Goal: Task Accomplishment & Management: Complete application form

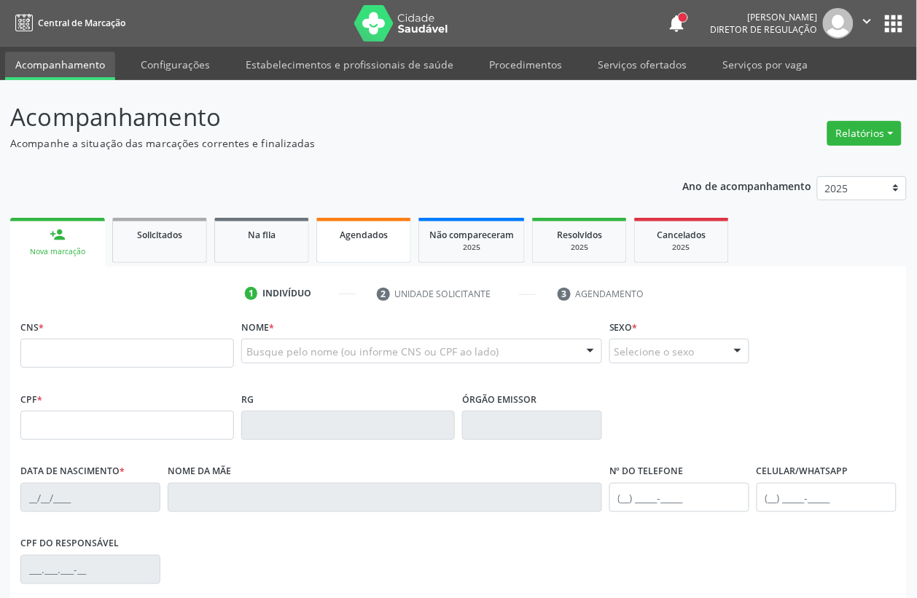
click at [346, 243] on link "Agendados" at bounding box center [363, 240] width 95 height 45
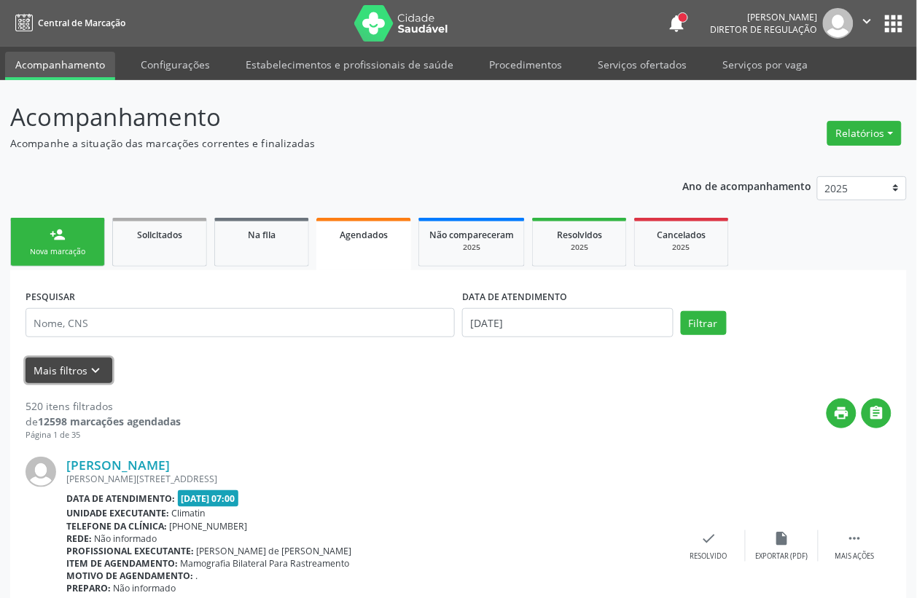
click at [95, 373] on icon "keyboard_arrow_down" at bounding box center [96, 371] width 16 height 16
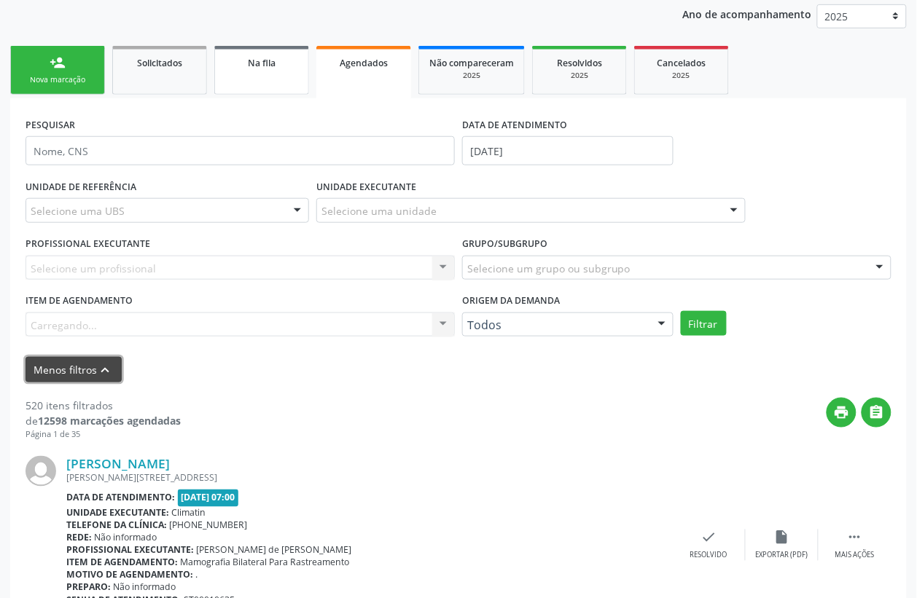
scroll to position [182, 0]
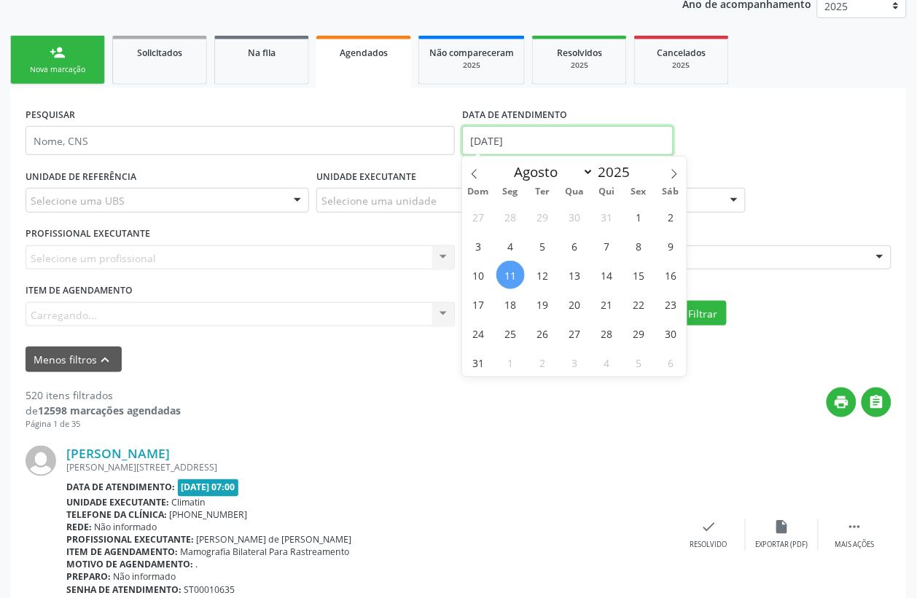
click at [510, 136] on input "[DATE]" at bounding box center [567, 140] width 211 height 29
click at [536, 270] on span "12" at bounding box center [542, 275] width 28 height 28
type input "[DATE]"
click at [536, 270] on span "12" at bounding box center [542, 275] width 28 height 28
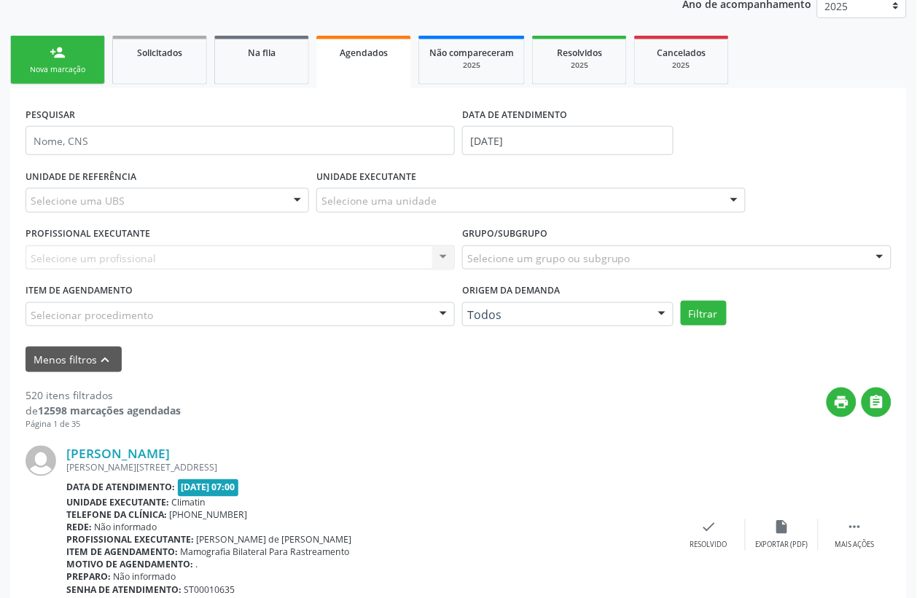
click at [209, 204] on div "Selecione uma UBS" at bounding box center [168, 200] width 284 height 25
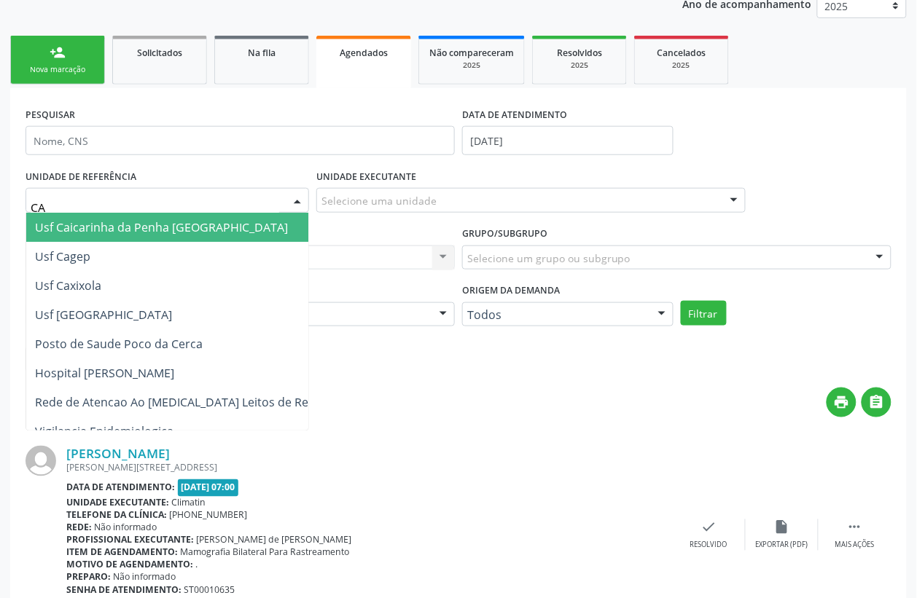
type input "CAI"
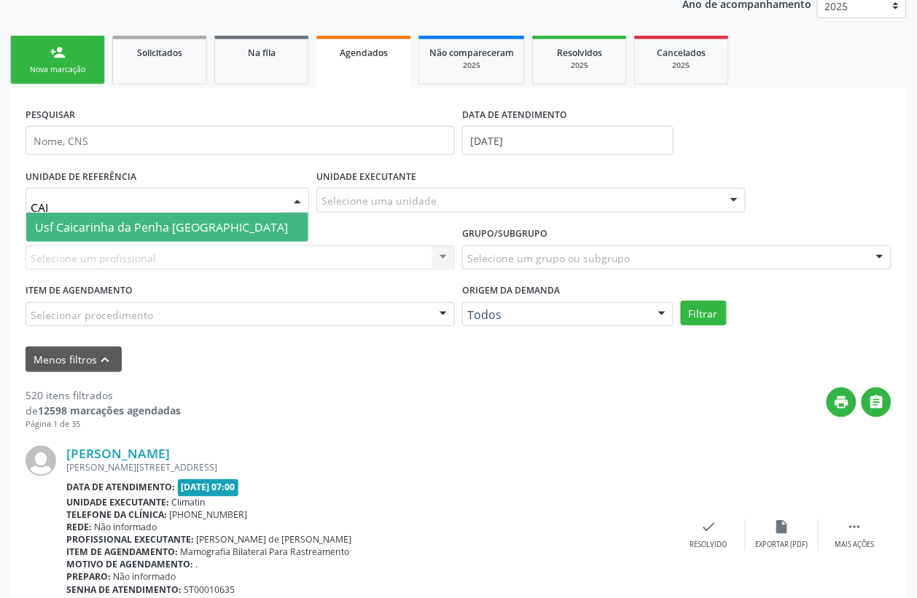
click at [245, 213] on span "Usf Caicarinha da Penha [GEOGRAPHIC_DATA]" at bounding box center [167, 227] width 282 height 29
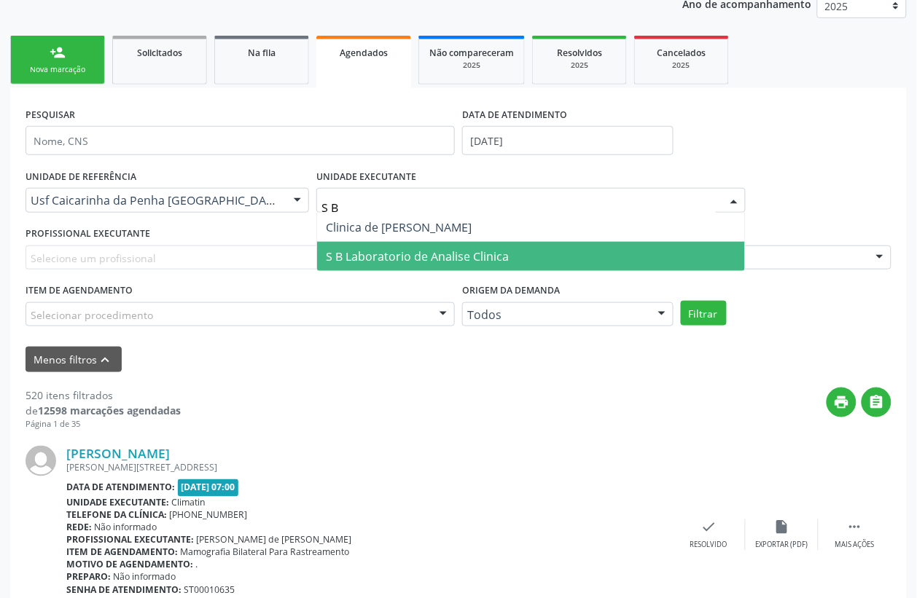
click at [465, 250] on span "S B Laboratorio de Analise Clinica" at bounding box center [417, 257] width 183 height 16
type input "S B"
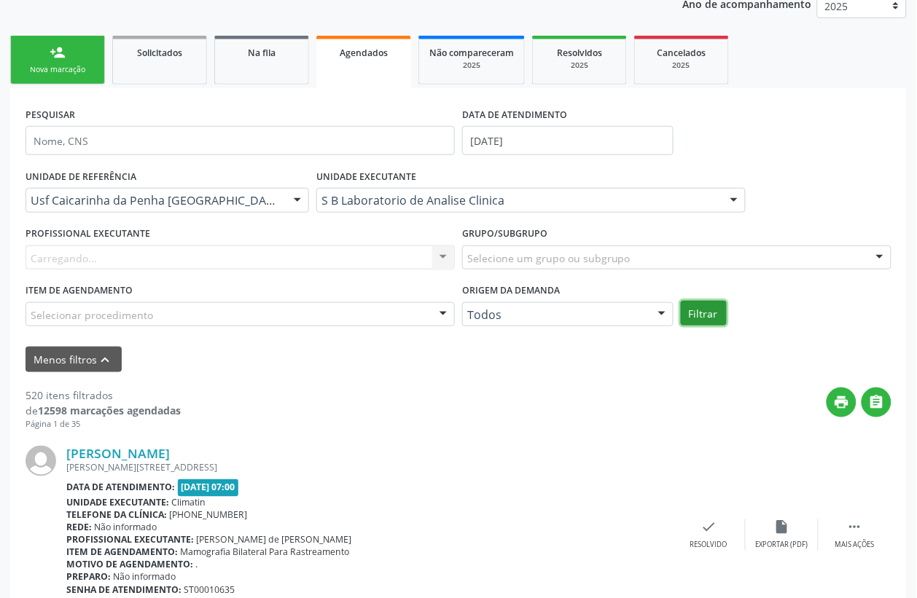
click at [692, 307] on button "Filtrar" at bounding box center [704, 313] width 46 height 25
click at [695, 222] on div "UNIDADE EXECUTANTE S B Laboratorio de Analise Clinica Todos as unidades 3 Grupa…" at bounding box center [531, 193] width 437 height 57
click at [702, 213] on div "S B Laboratorio de Analise Clinica" at bounding box center [530, 200] width 429 height 25
click at [321, 222] on input "text" at bounding box center [321, 207] width 0 height 29
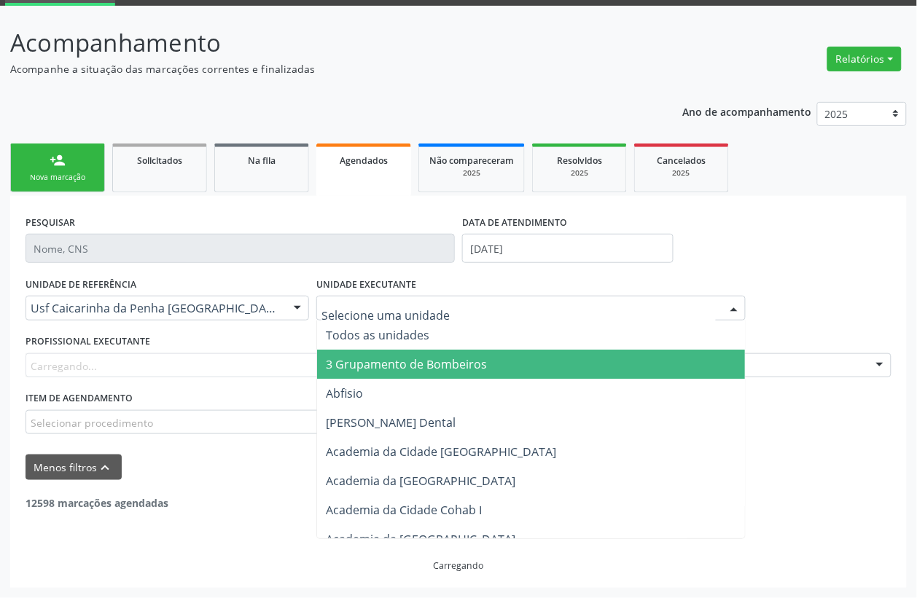
scroll to position [74, 0]
click at [784, 267] on div "PESQUISAR DATA DE ATENDIMENTO [DATE]" at bounding box center [458, 242] width 873 height 62
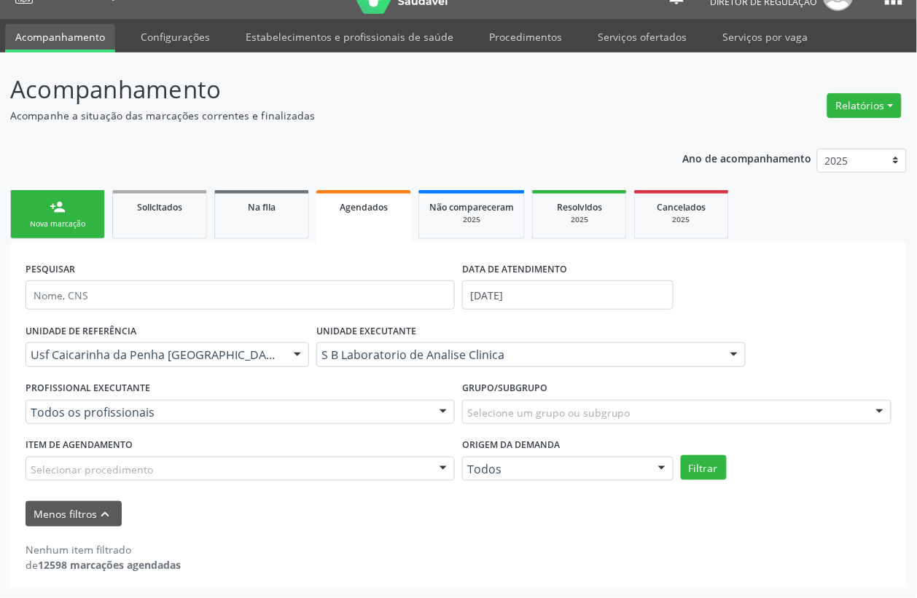
scroll to position [27, 0]
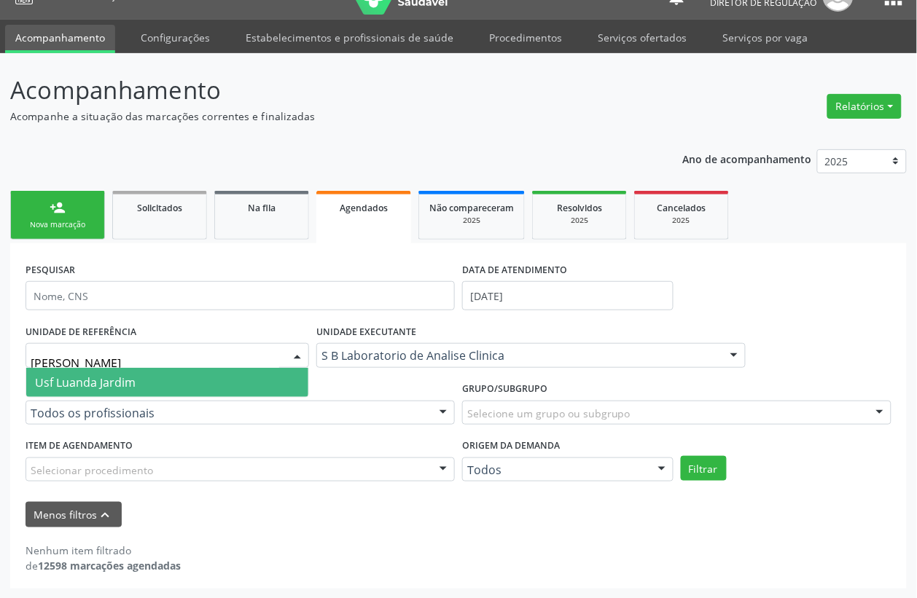
type input "JAR"
click at [230, 378] on span "Usf Luanda Jardim" at bounding box center [167, 382] width 282 height 29
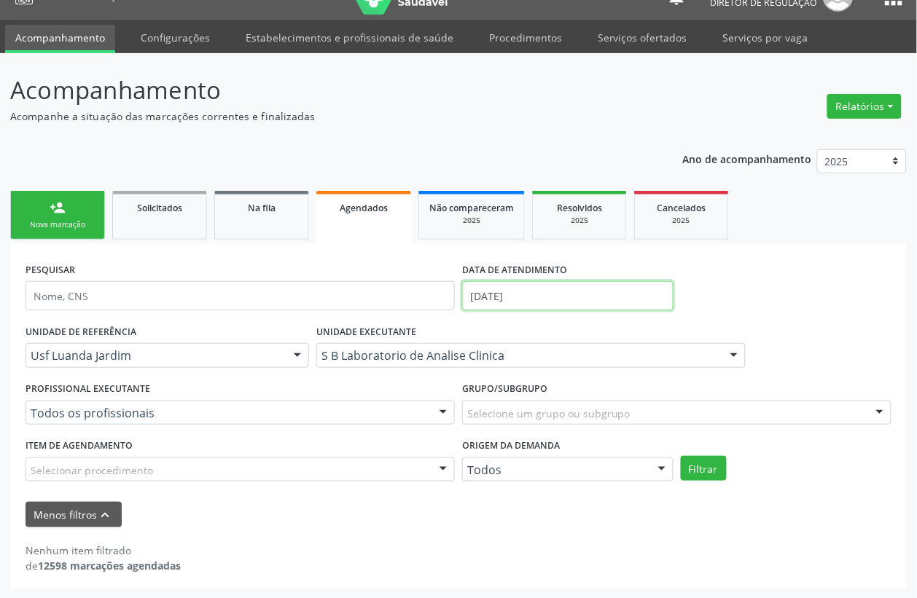
click at [518, 299] on input "[DATE]" at bounding box center [567, 295] width 211 height 29
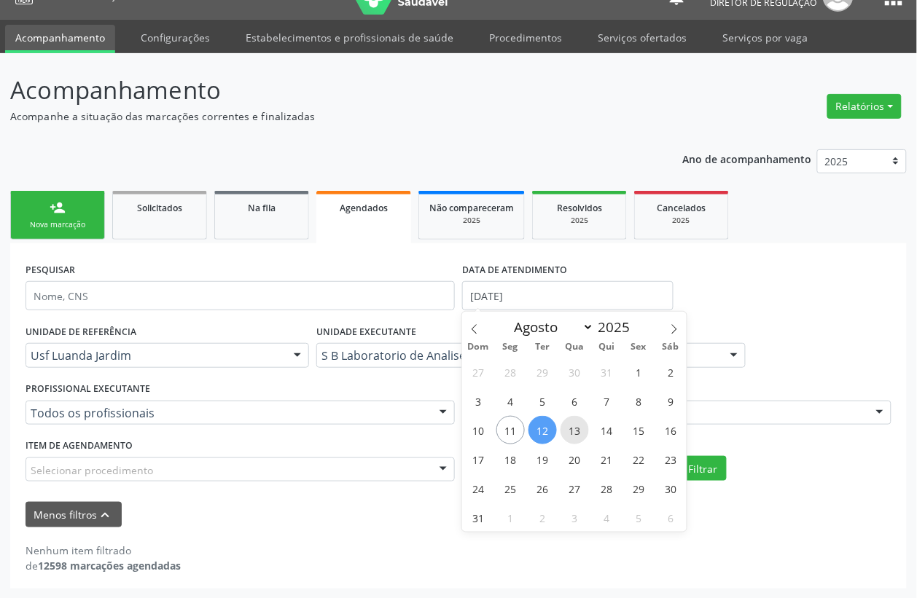
click at [569, 424] on span "13" at bounding box center [575, 430] width 28 height 28
type input "13[DATE]"
click at [569, 424] on span "13" at bounding box center [575, 430] width 28 height 28
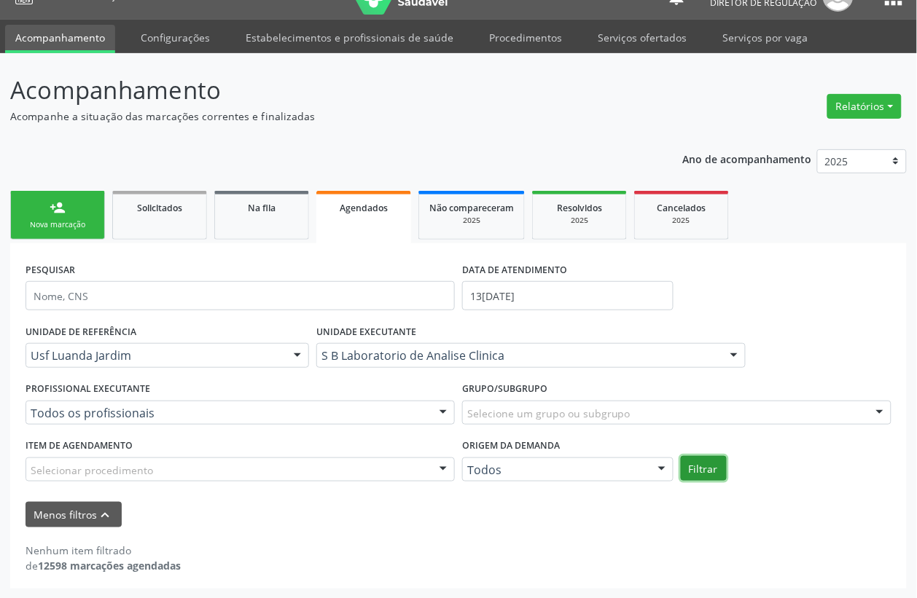
click at [701, 468] on button "Filtrar" at bounding box center [704, 468] width 46 height 25
click at [708, 461] on button "Filtrar" at bounding box center [704, 468] width 46 height 25
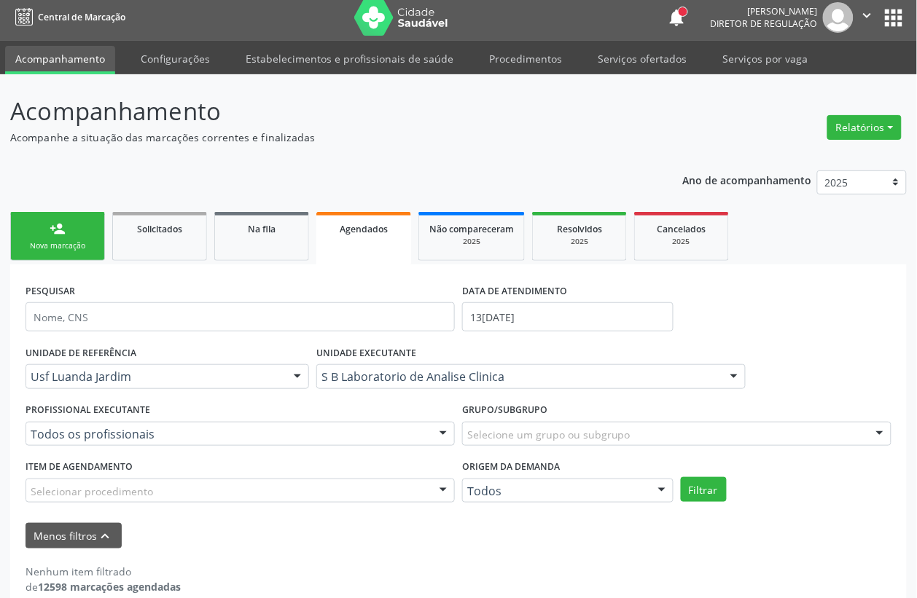
scroll to position [0, 0]
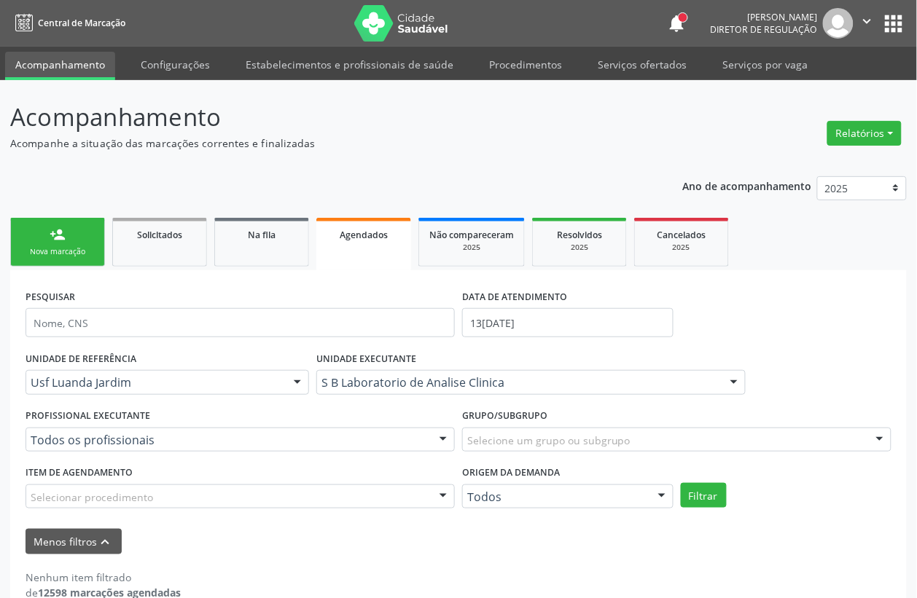
click at [41, 60] on link "Acompanhamento" at bounding box center [60, 66] width 110 height 28
click at [44, 233] on link "person_add Nova marcação" at bounding box center [57, 242] width 95 height 49
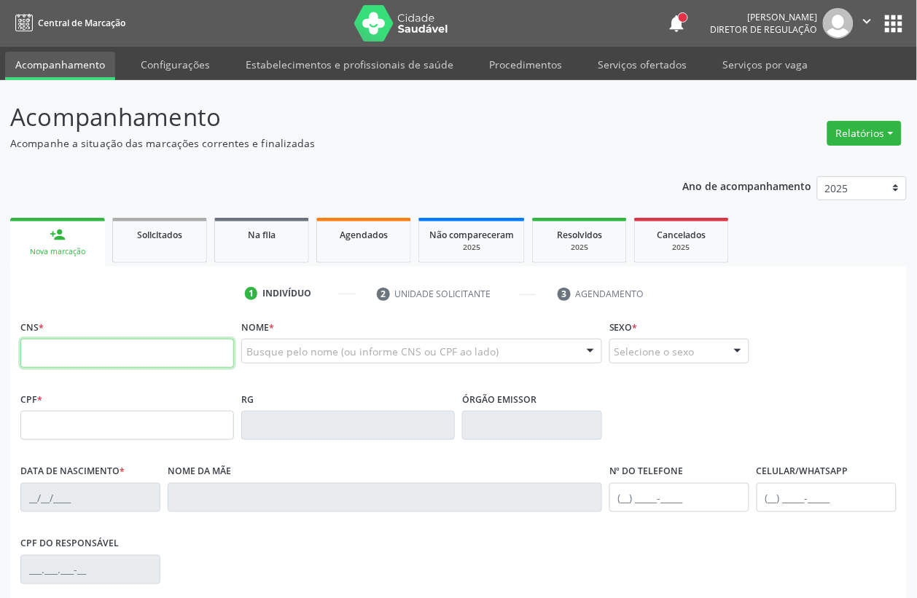
click at [120, 352] on input "text" at bounding box center [127, 353] width 214 height 29
type input "898 0059 1672 3956"
type input "099.609.821-65"
type input "[DATE]"
type input "Iraneide [PERSON_NAME]"
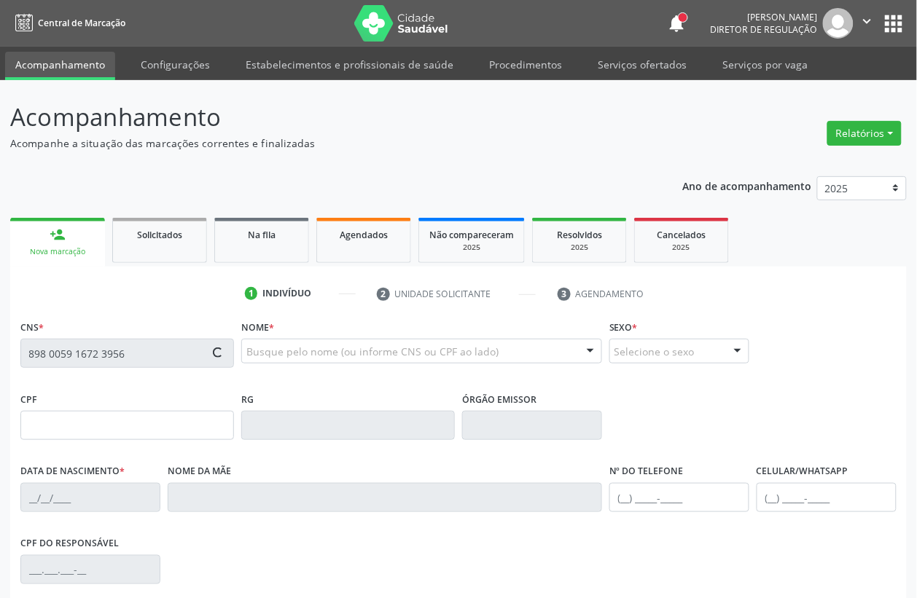
type input "[PHONE_NUMBER]"
type input "052.387.364-60"
type input "S/N"
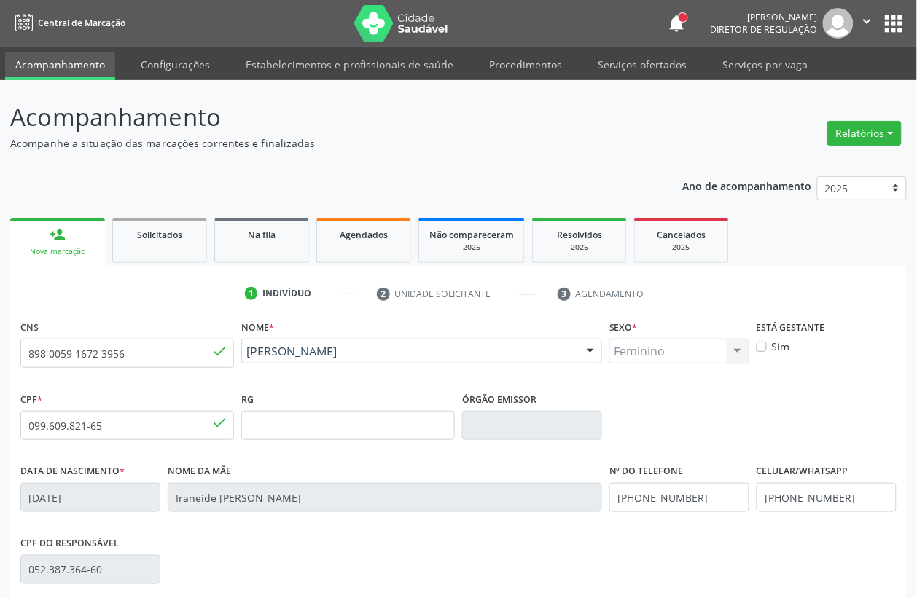
scroll to position [182, 0]
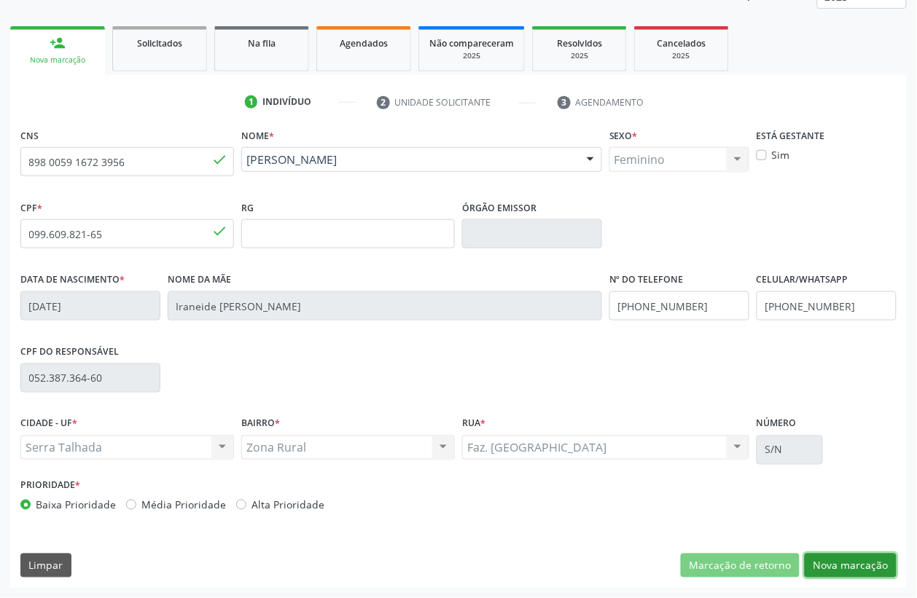
click at [849, 559] on button "Nova marcação" at bounding box center [851, 566] width 92 height 25
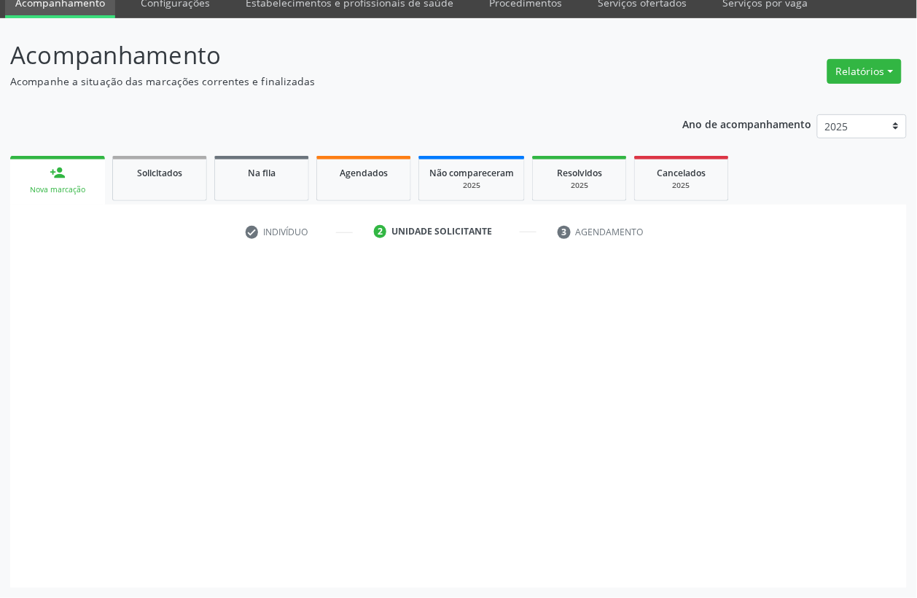
scroll to position [62, 0]
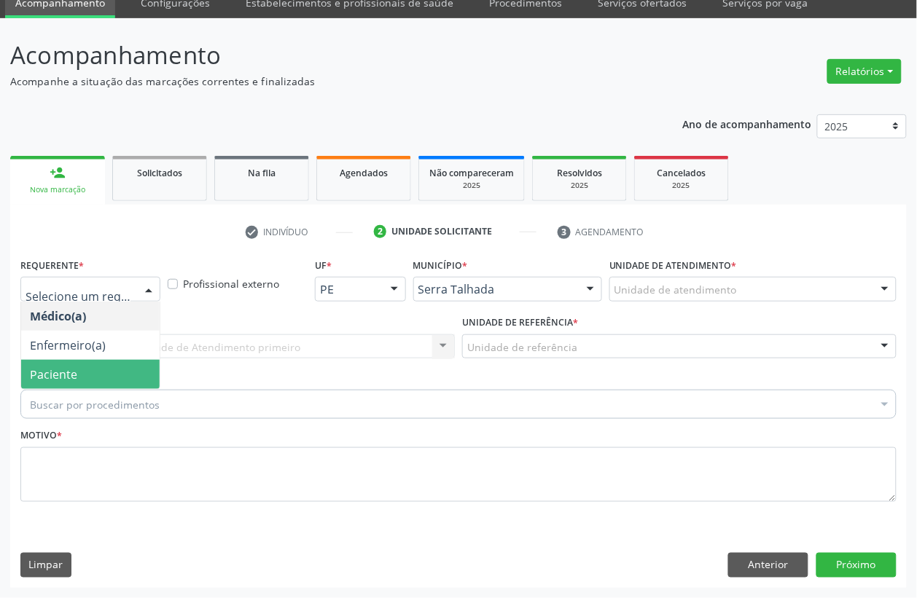
click at [87, 368] on span "Paciente" at bounding box center [90, 374] width 138 height 29
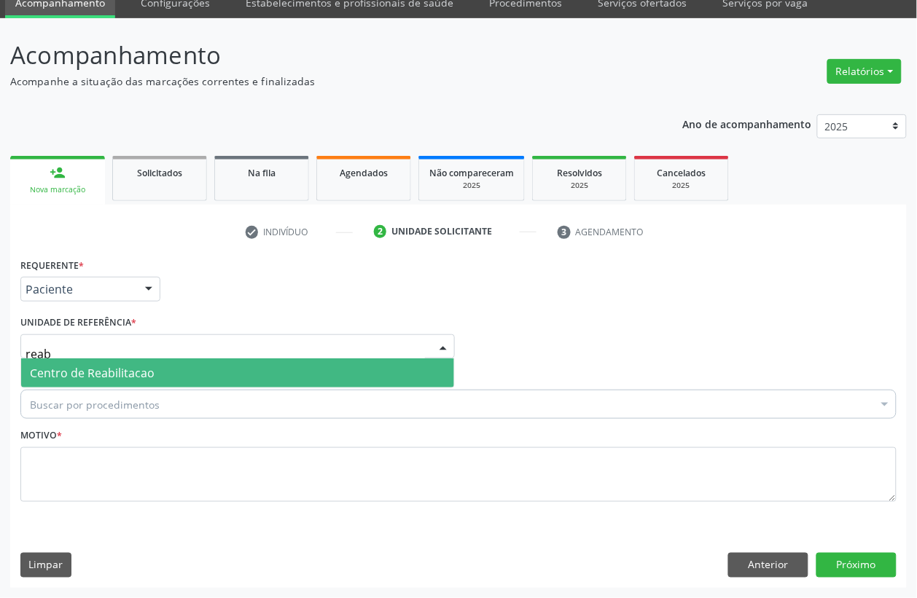
type input "reab"
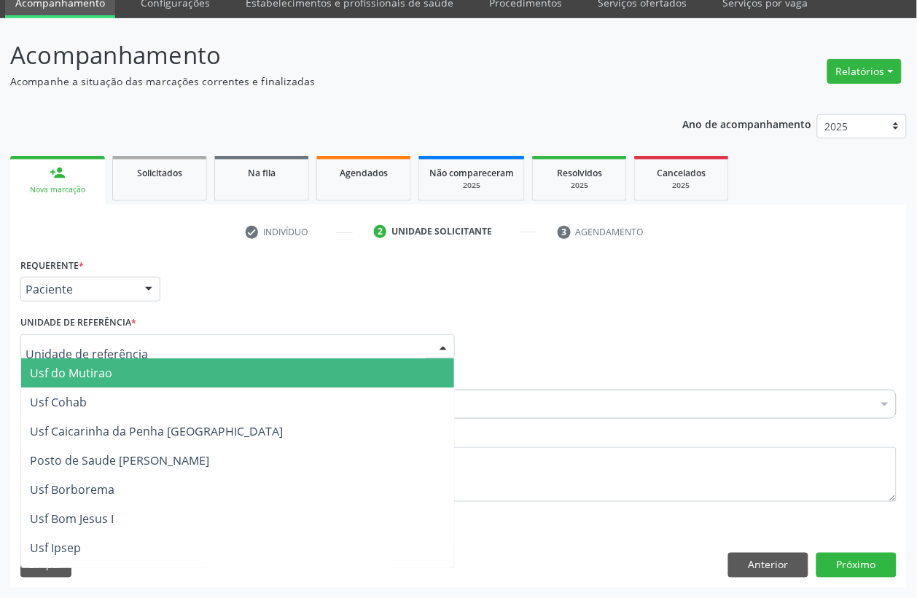
click at [93, 345] on input "text" at bounding box center [225, 354] width 399 height 29
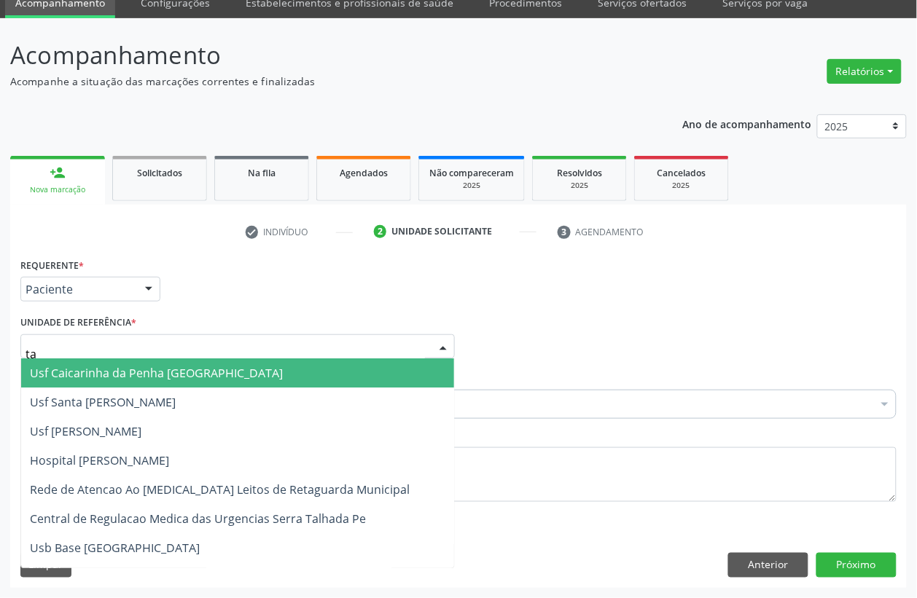
type input "tau"
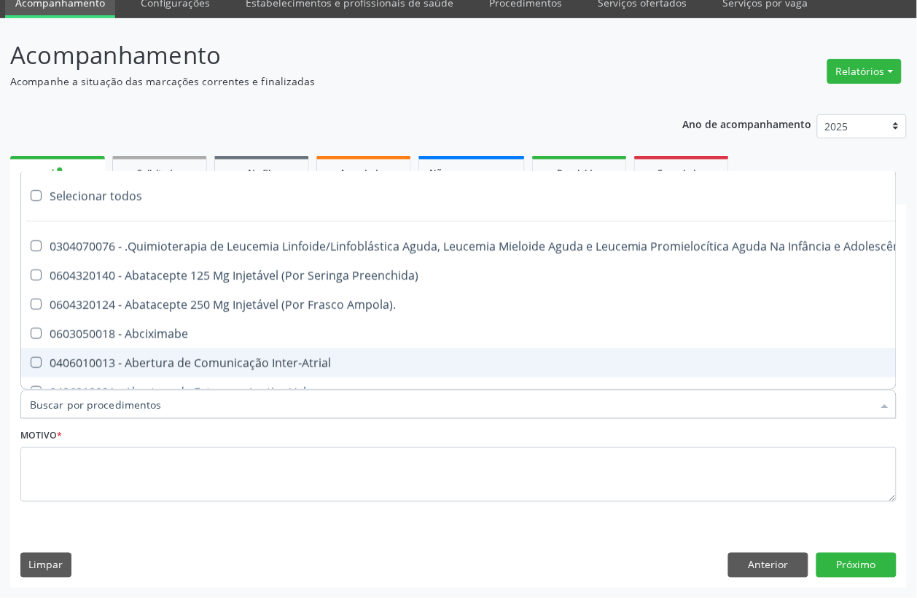
click at [96, 396] on input "Item de agendamento *" at bounding box center [451, 404] width 843 height 29
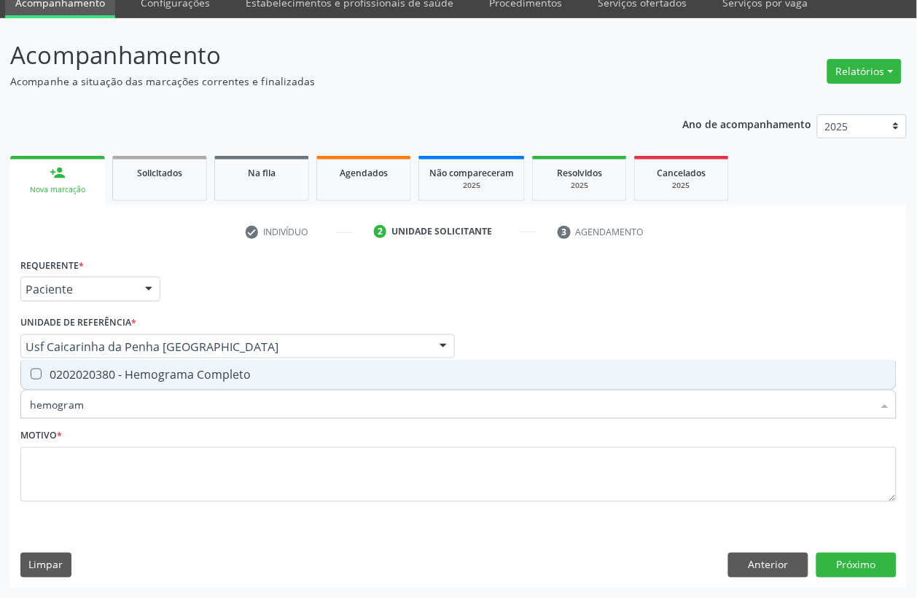
type input "hemograma"
click at [133, 380] on div "0202020380 - Hemograma Completo" at bounding box center [458, 375] width 857 height 12
checkbox Completo "true"
click at [95, 407] on input "hemograma" at bounding box center [451, 404] width 843 height 29
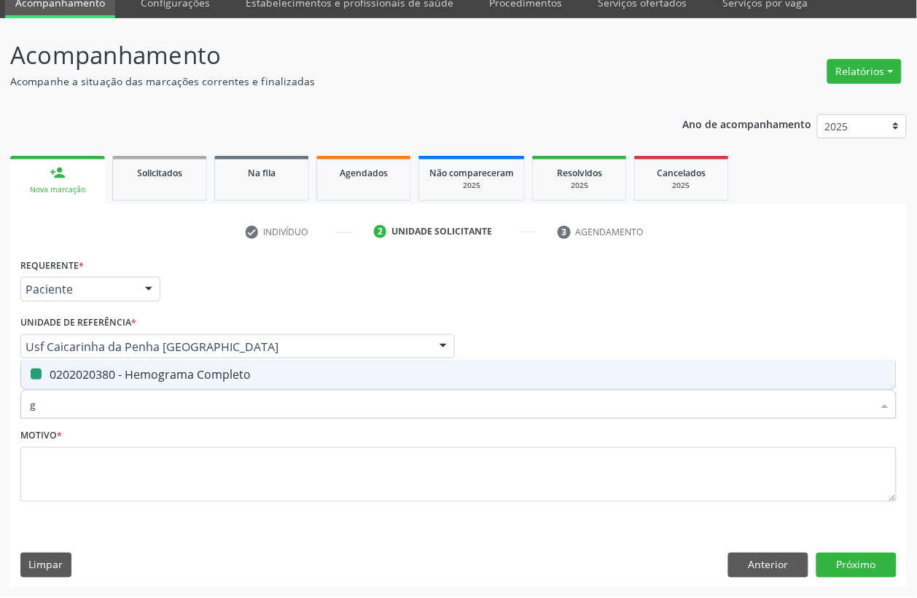
type input "gl"
checkbox Completo "false"
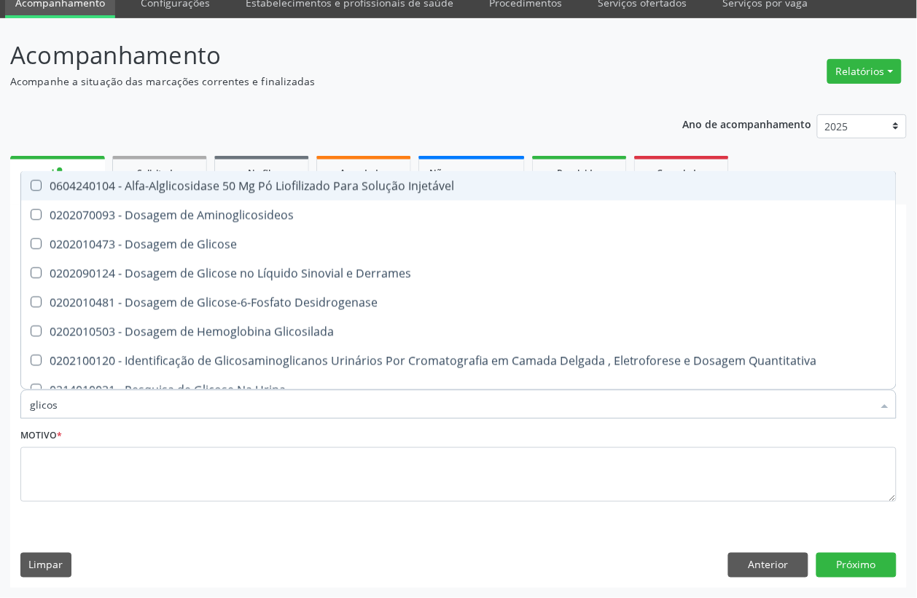
type input "glicose"
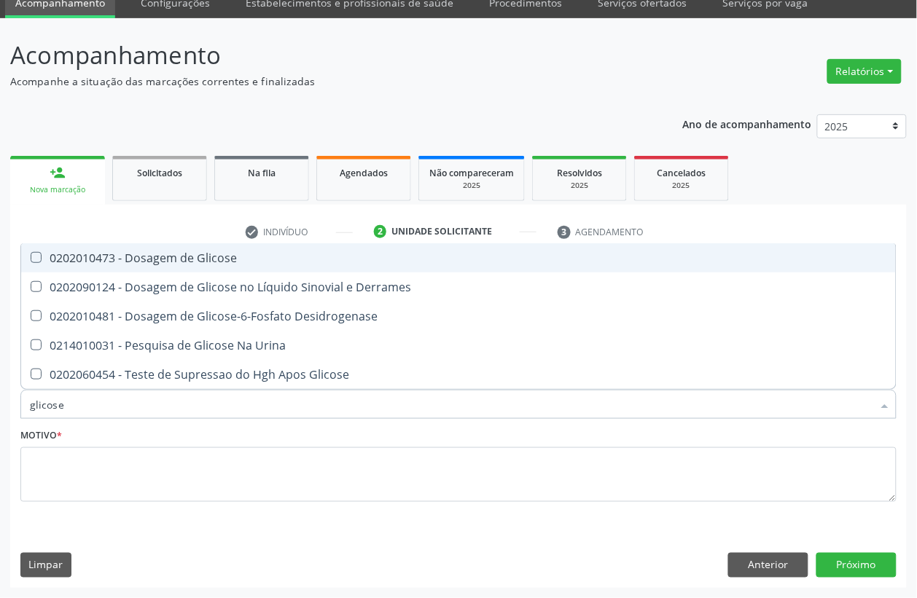
click at [184, 264] on div "0202010473 - Dosagem de Glicose" at bounding box center [458, 258] width 857 height 12
checkbox Glicose "true"
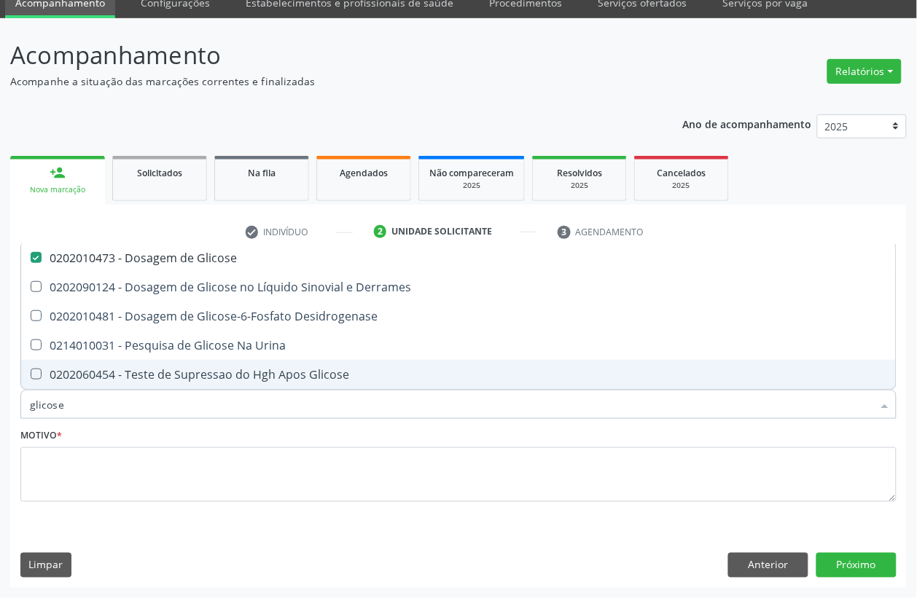
click at [68, 394] on input "glicose" at bounding box center [451, 404] width 843 height 29
type input "anali"
checkbox Glicose "false"
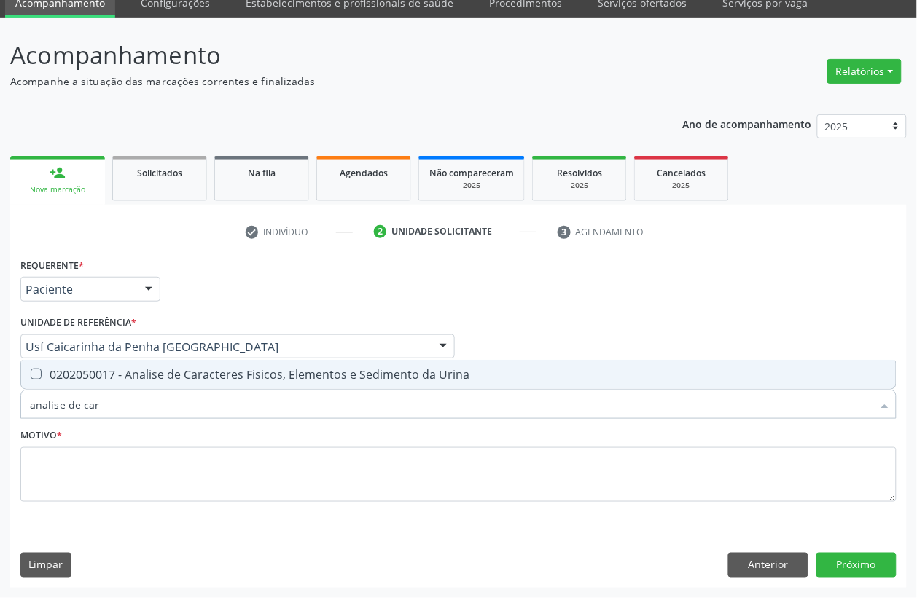
type input "analise de cara"
click at [126, 380] on div "0202050017 - Analise de Caracteres Fisicos, Elementos e Sedimento da Urina" at bounding box center [458, 375] width 857 height 12
checkbox Urina "true"
click at [122, 403] on input "analise de cara" at bounding box center [451, 404] width 843 height 29
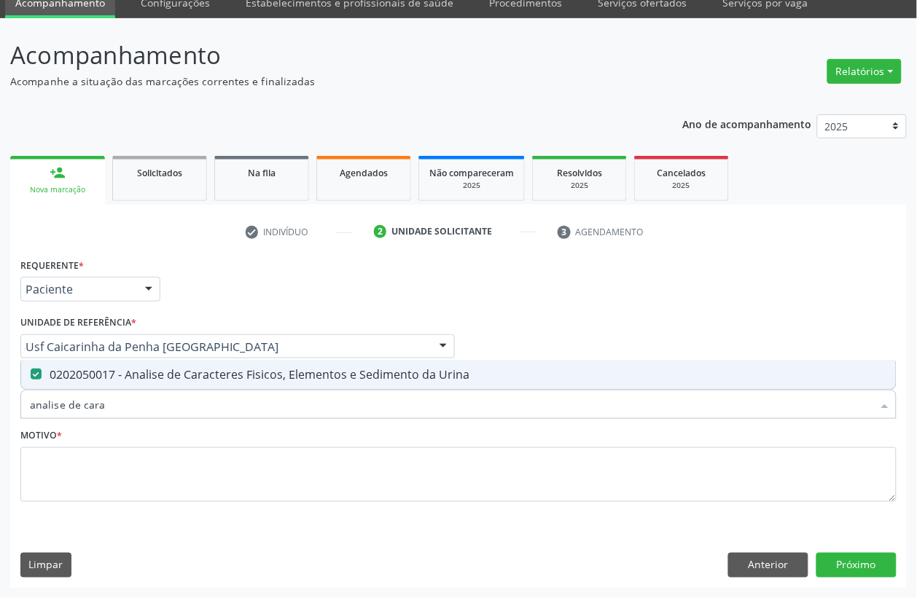
click at [122, 403] on input "analise de cara" at bounding box center [451, 404] width 843 height 29
checkbox Urina "false"
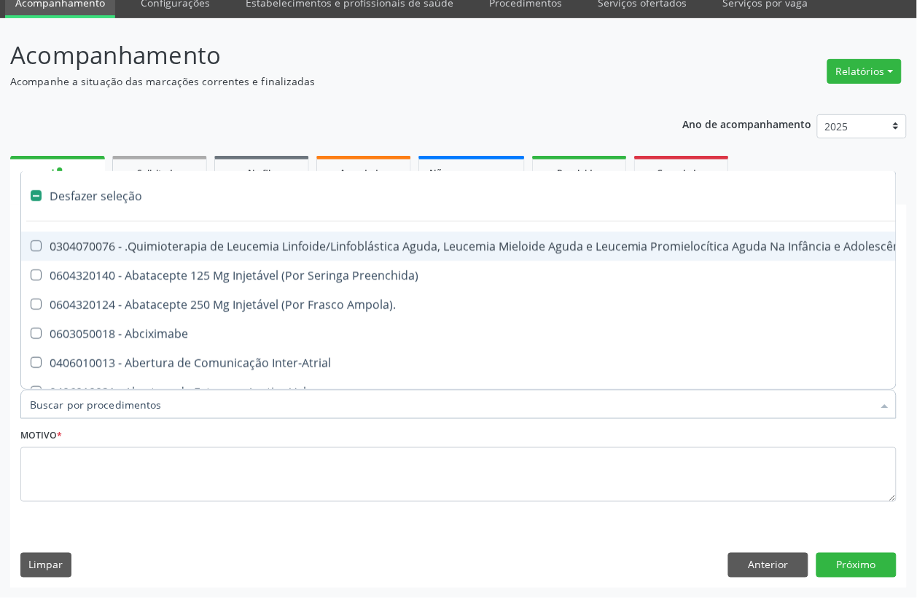
type input "c"
checkbox Punho "true"
checkbox Urina "false"
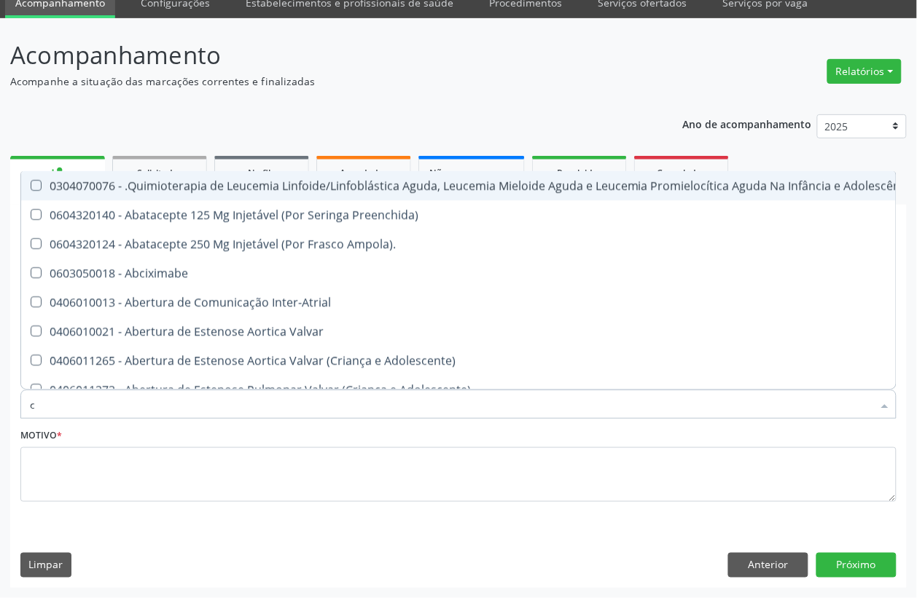
type input "cu"
checkbox Urina "false"
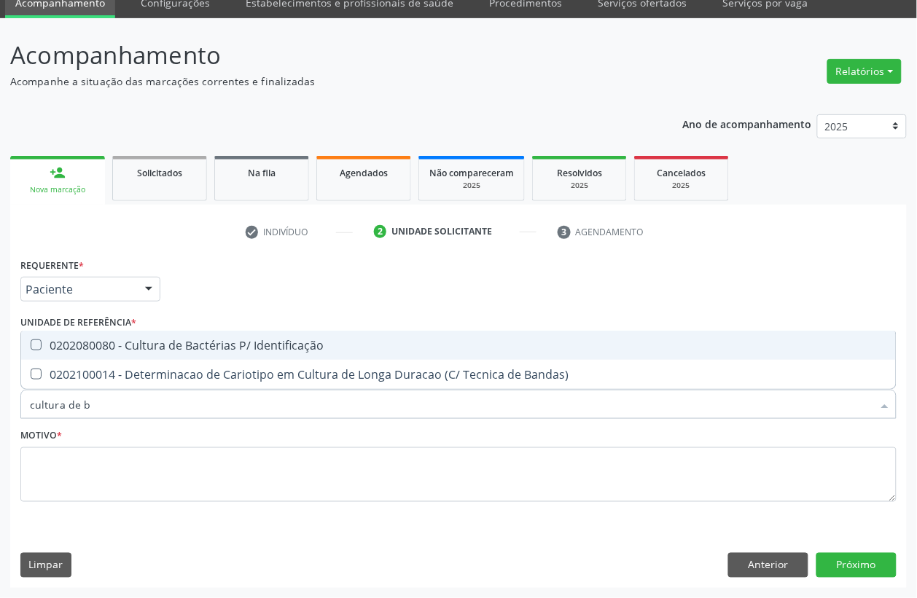
type input "cultura de ba"
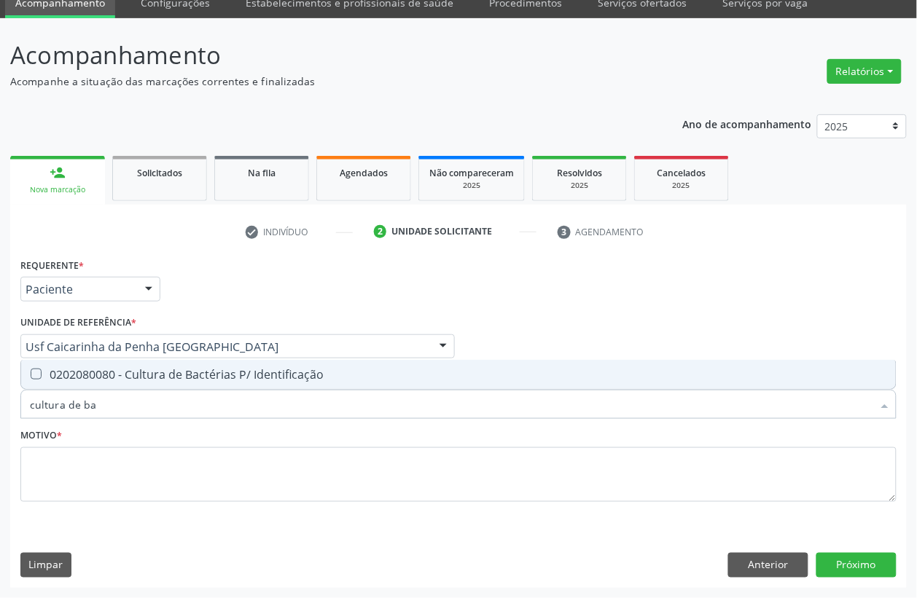
click at [133, 383] on span "0202080080 - Cultura de Bactérias P/ Identificação" at bounding box center [458, 374] width 875 height 29
checkbox Identificação "true"
click at [124, 403] on input "cultura de ba" at bounding box center [451, 404] width 843 height 29
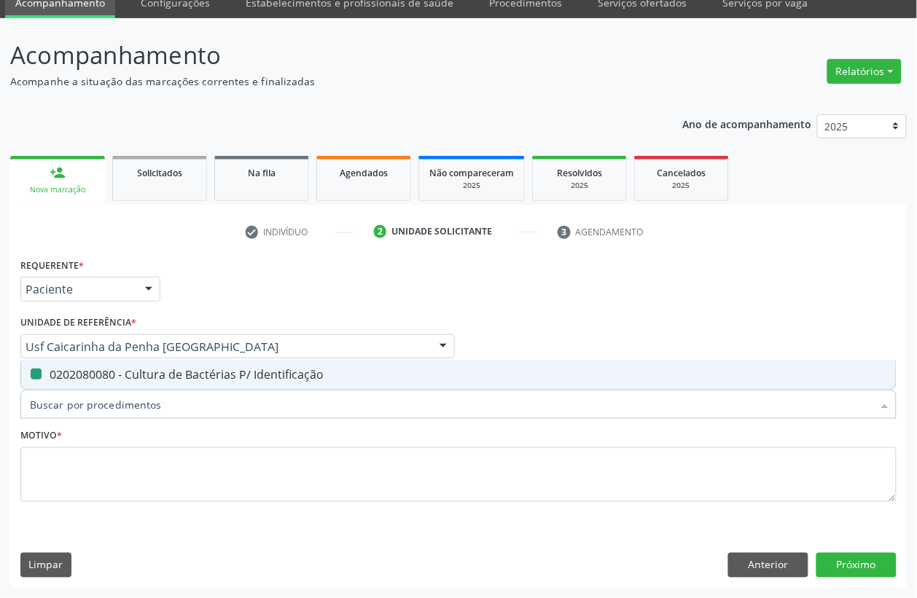
checkbox Identificação "false"
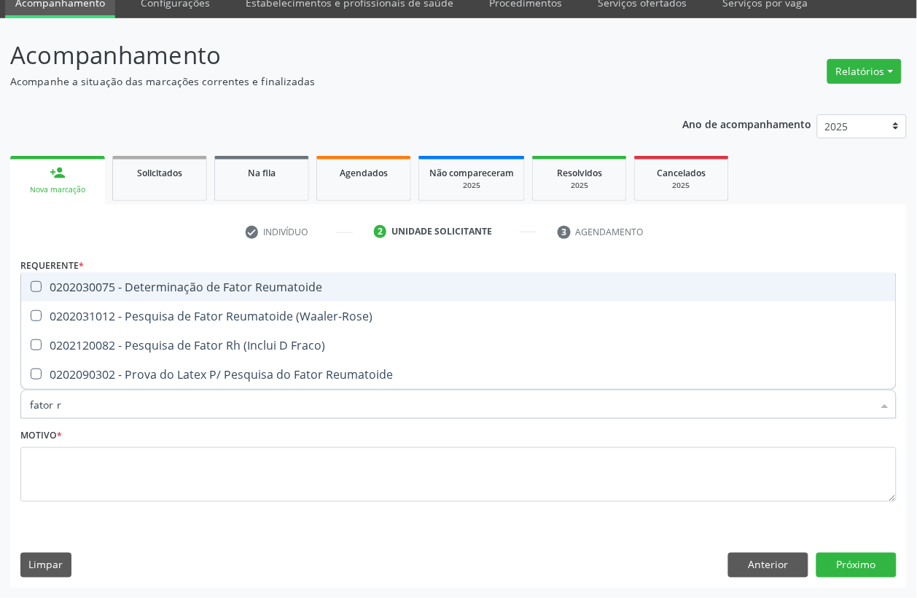
type input "fator rh"
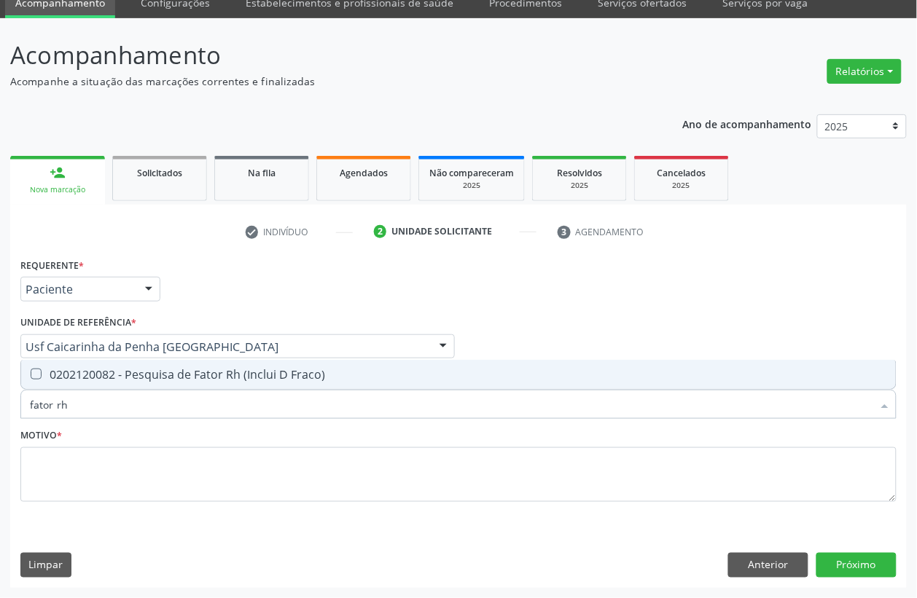
click at [131, 377] on div "0202120082 - Pesquisa de Fator Rh (Inclui D Fraco)" at bounding box center [458, 375] width 857 height 12
checkbox Fraco\) "true"
click at [104, 414] on input "fator rh" at bounding box center [451, 404] width 843 height 29
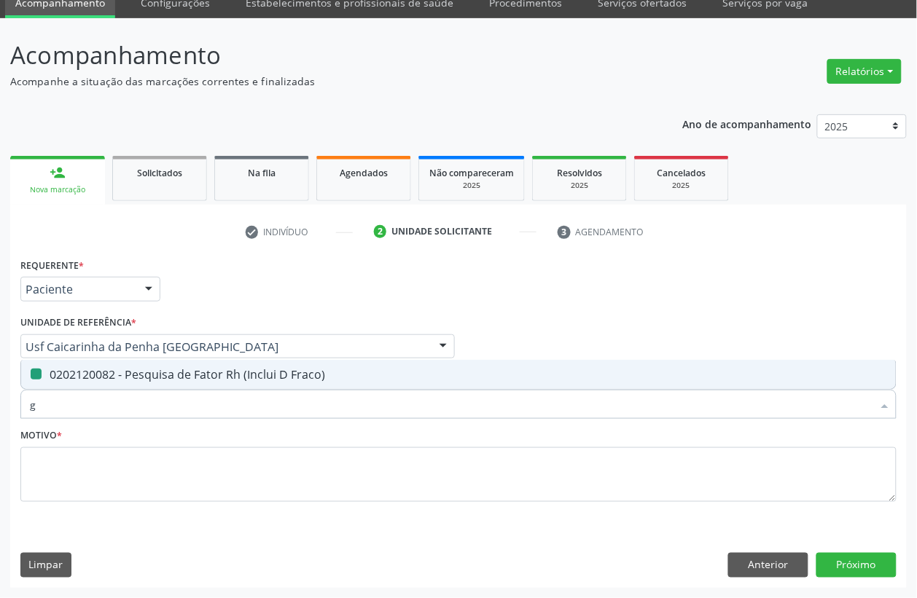
type input "gt"
checkbox Fraco\) "false"
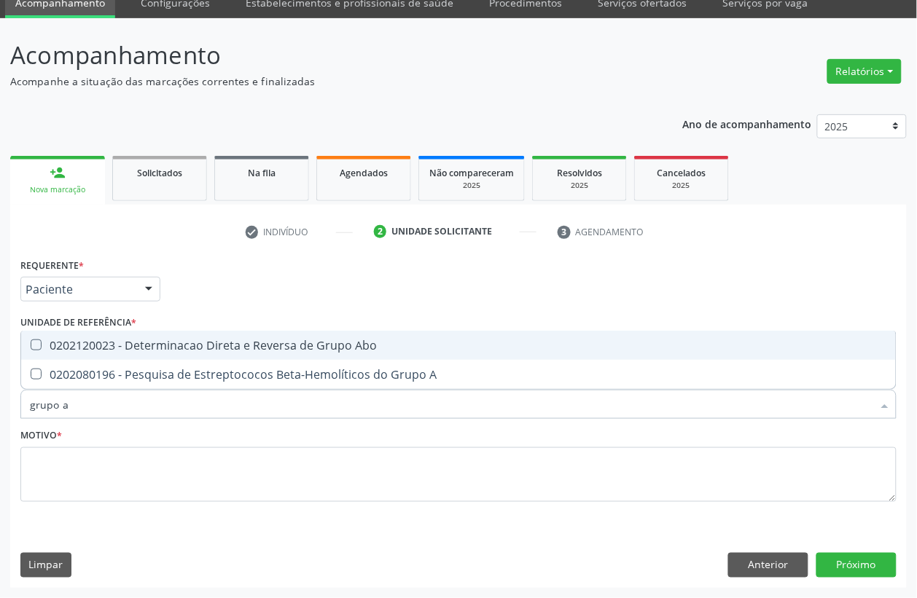
type input "grupo ab"
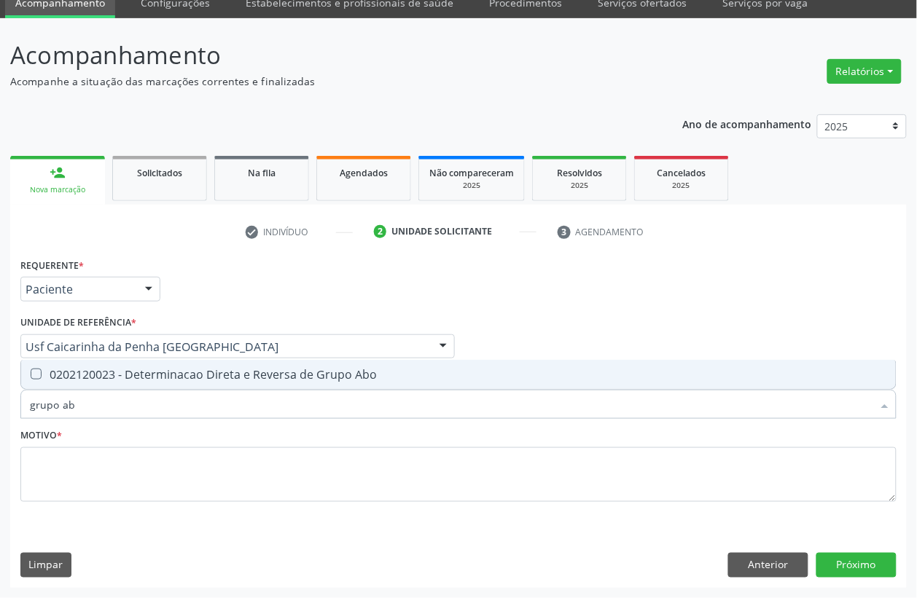
click at [118, 380] on div "0202120023 - Determinacao Direta e Reversa de Grupo Abo" at bounding box center [458, 375] width 857 height 12
checkbox Abo "true"
click at [86, 406] on input "grupo ab" at bounding box center [451, 404] width 843 height 29
type input "grupo"
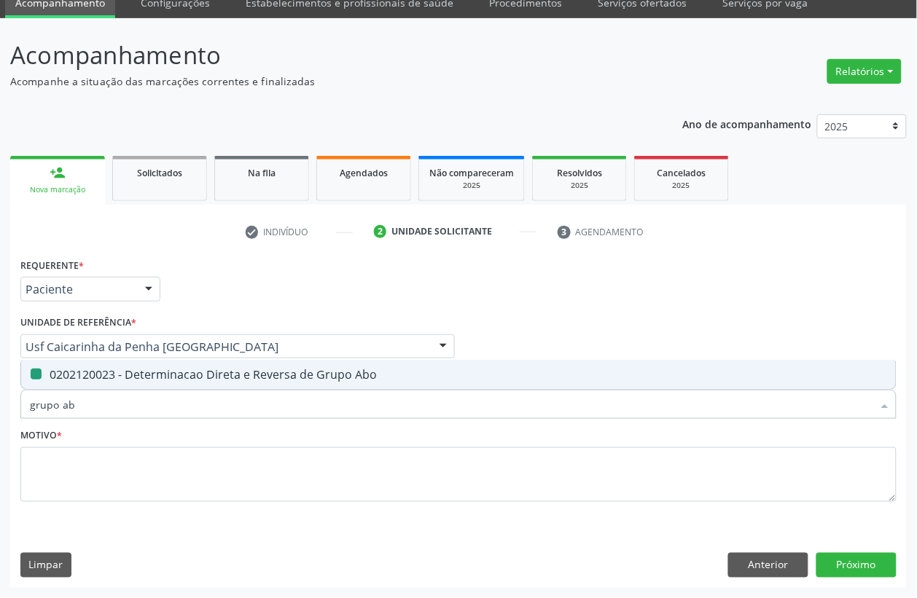
checkbox Abo "false"
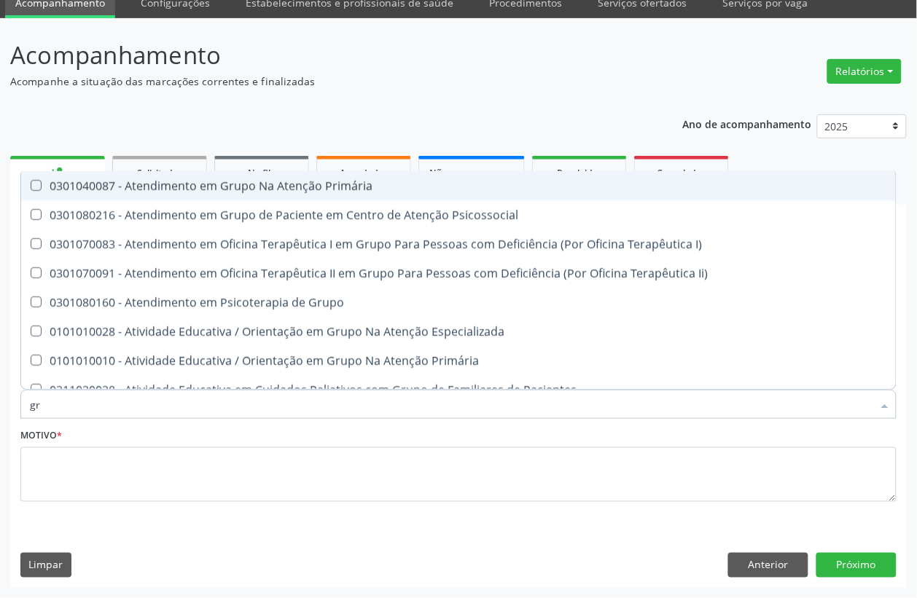
type input "g"
checkbox Abo "false"
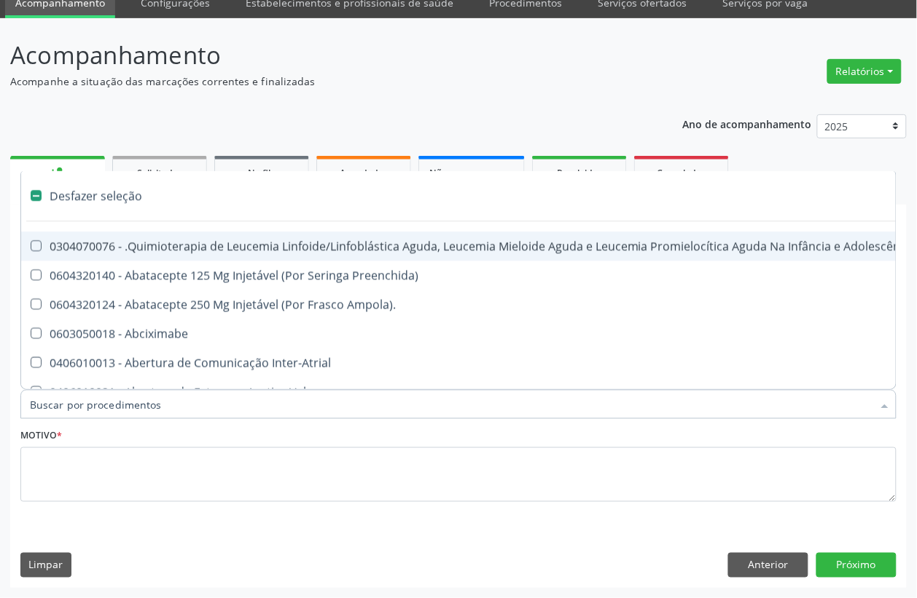
type input "t"
checkbox Reto "true"
checkbox Urina "false"
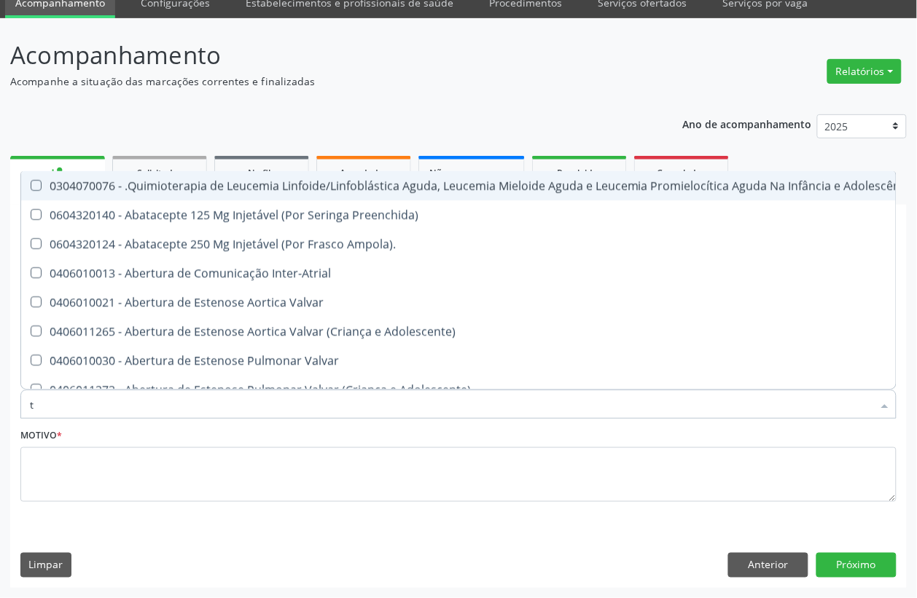
type input "to"
checkbox Transeptal "true"
checkbox Urina "false"
checkbox Leprae "true"
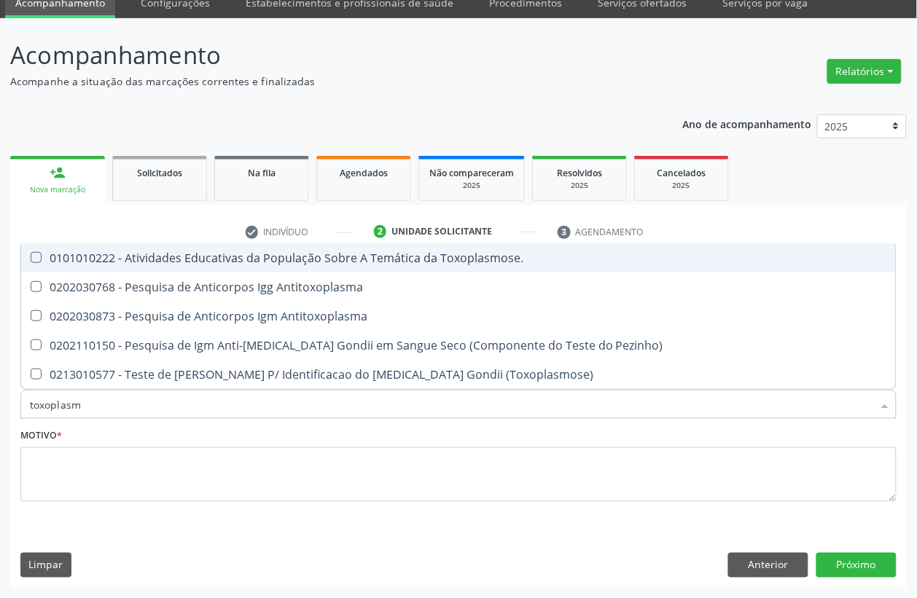
type input "[MEDICAL_DATA]"
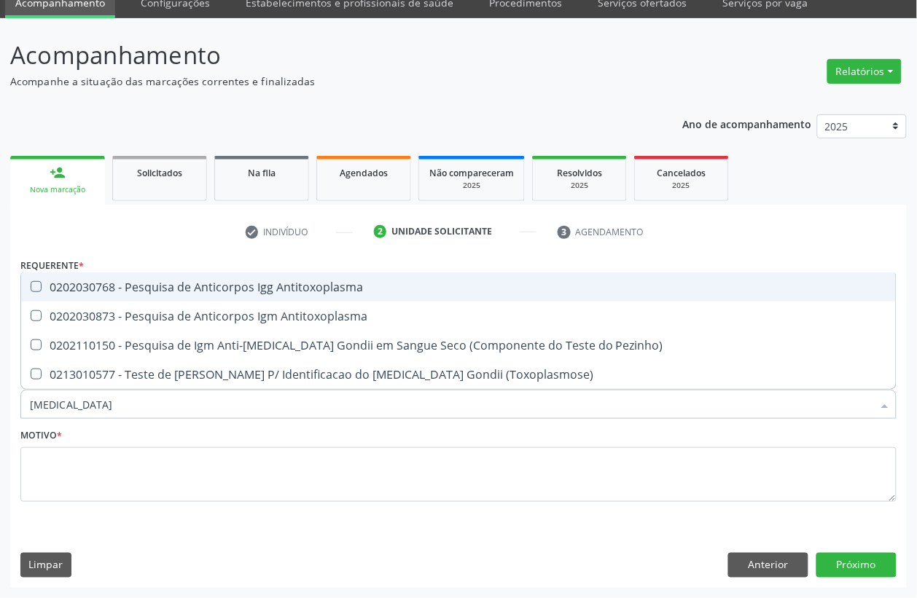
click at [104, 289] on div "0202030768 - Pesquisa de Anticorpos Igg Antitoxoplasma" at bounding box center [458, 287] width 857 height 12
checkbox Antitoxoplasma "true"
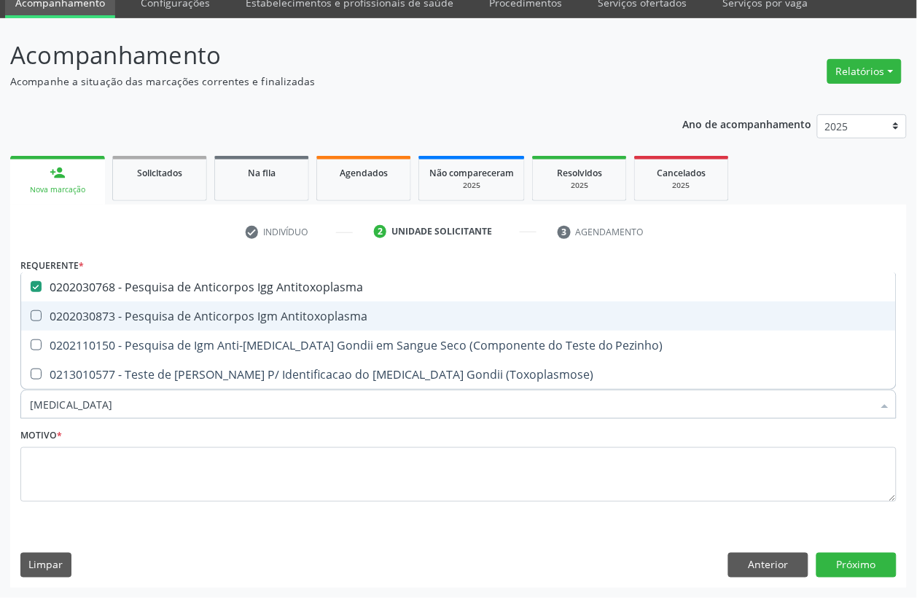
click at [87, 311] on div "0202030873 - Pesquisa de Anticorpos Igm Antitoxoplasma" at bounding box center [458, 317] width 857 height 12
checkbox Antitoxoplasma "true"
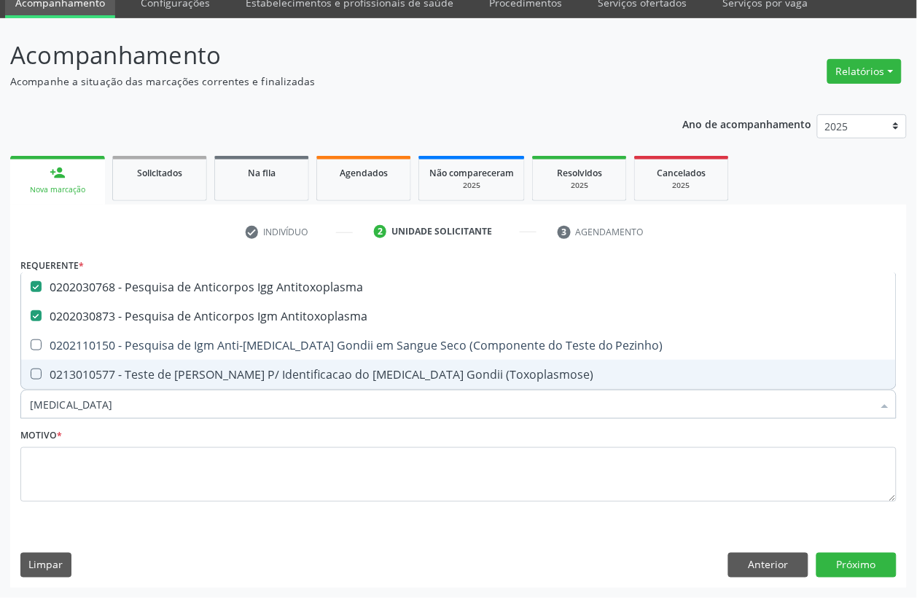
click at [89, 403] on input "[MEDICAL_DATA]" at bounding box center [451, 404] width 843 height 29
checkbox Antitoxoplasma "false"
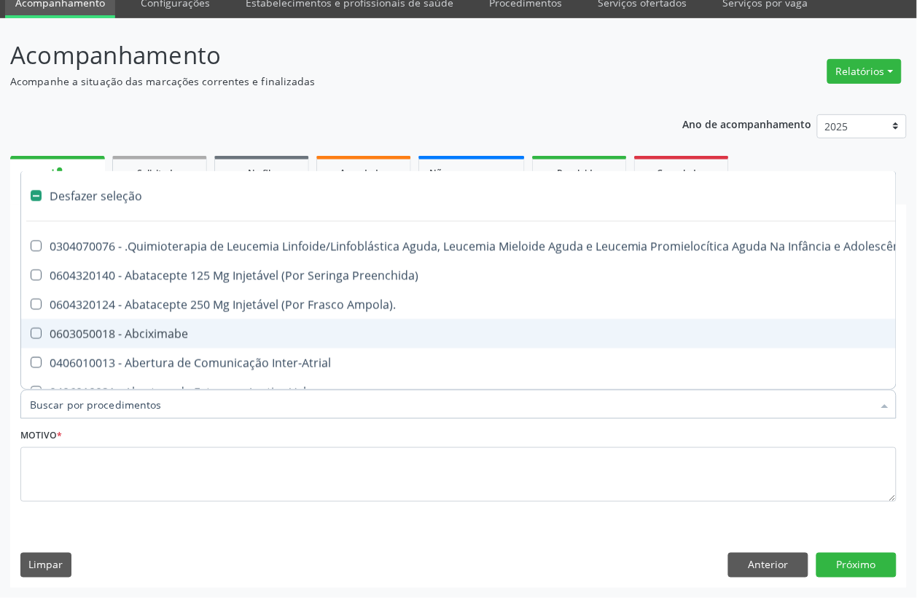
type input "("
checkbox Urina "false"
checkbox 67 "true"
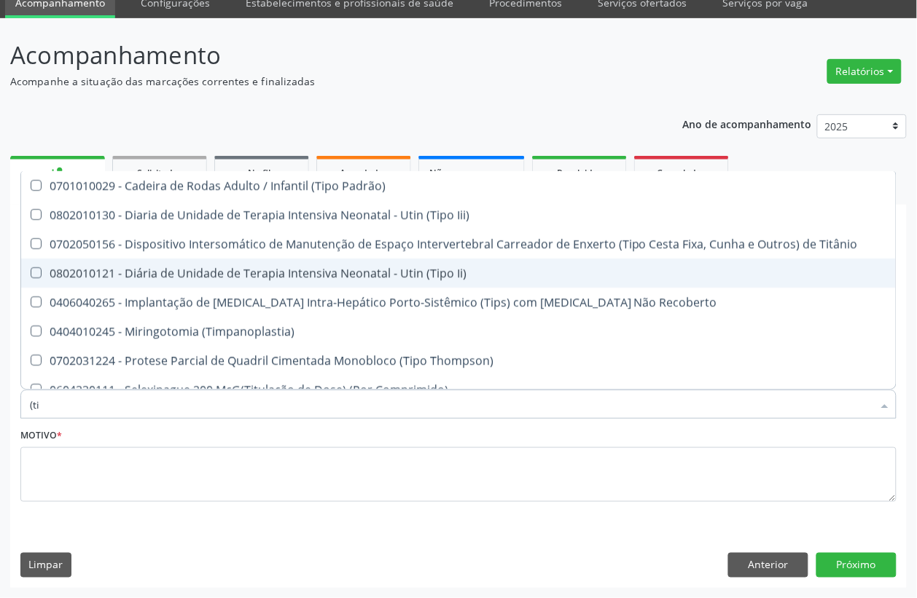
type input "(tia"
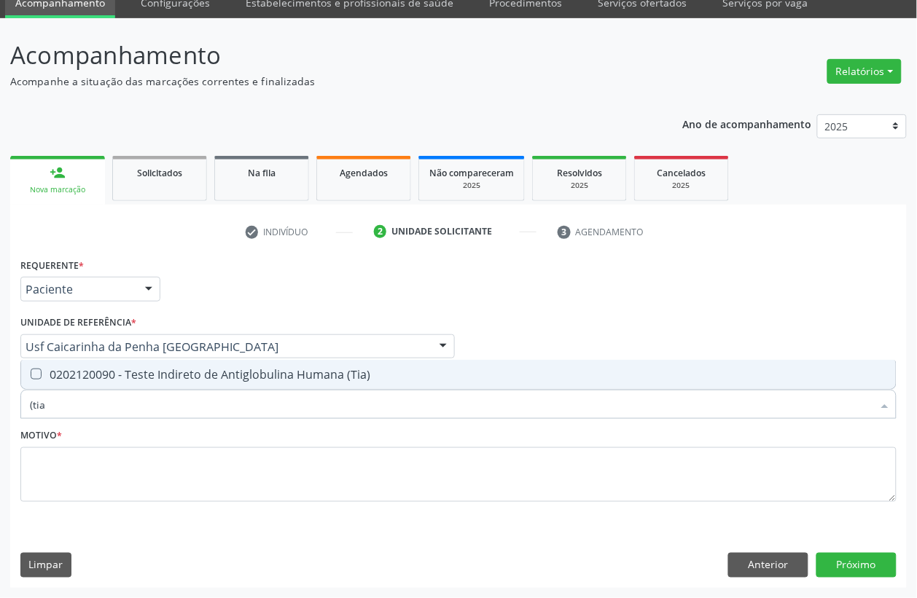
click at [114, 380] on div "0202120090 - Teste Indireto de Antiglobulina Humana (Tia)" at bounding box center [458, 375] width 857 height 12
checkbox \(Tia\) "true"
click at [107, 397] on input "(tia" at bounding box center [451, 404] width 843 height 29
click at [104, 425] on div "Motivo *" at bounding box center [458, 463] width 876 height 77
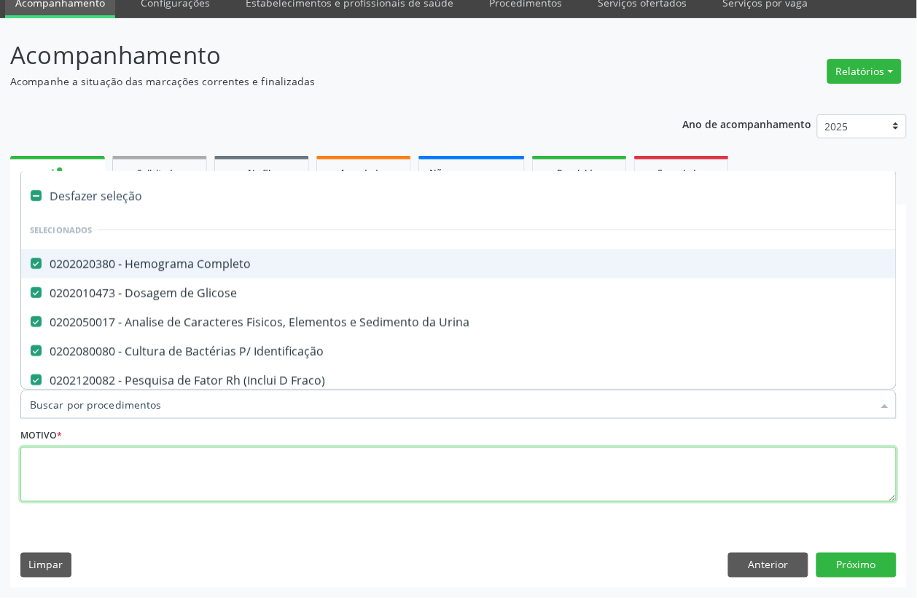
click at [114, 463] on textarea at bounding box center [458, 475] width 876 height 55
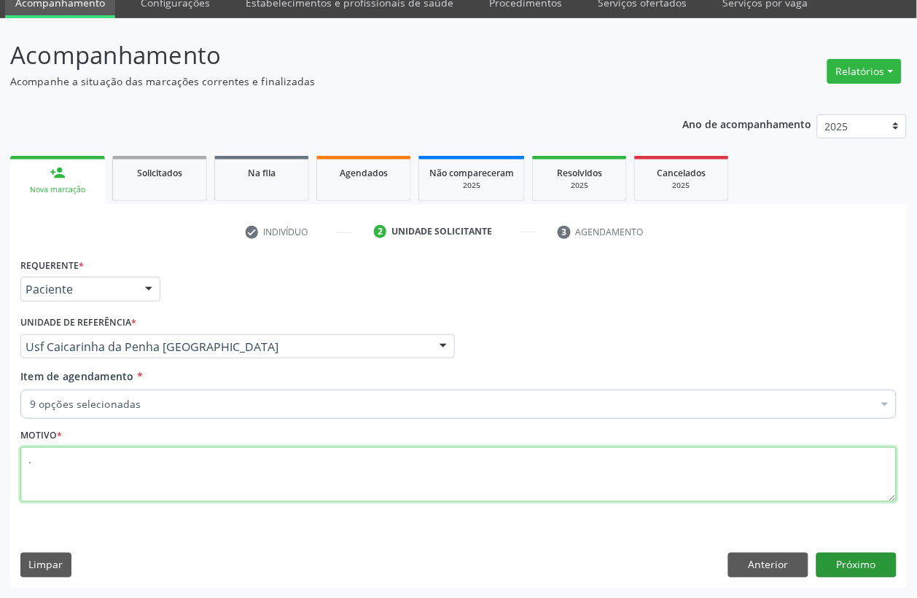
type textarea "."
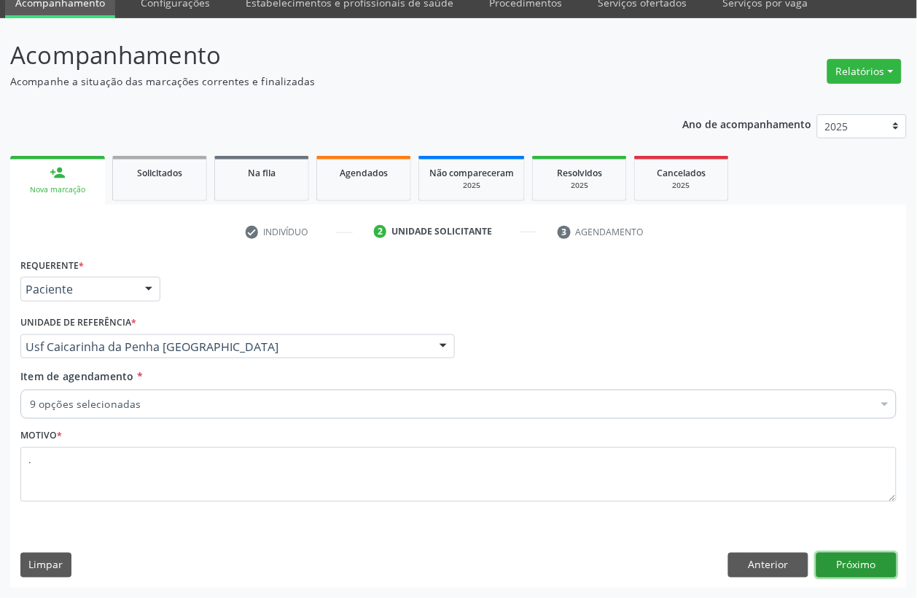
click at [851, 574] on button "Próximo" at bounding box center [856, 565] width 80 height 25
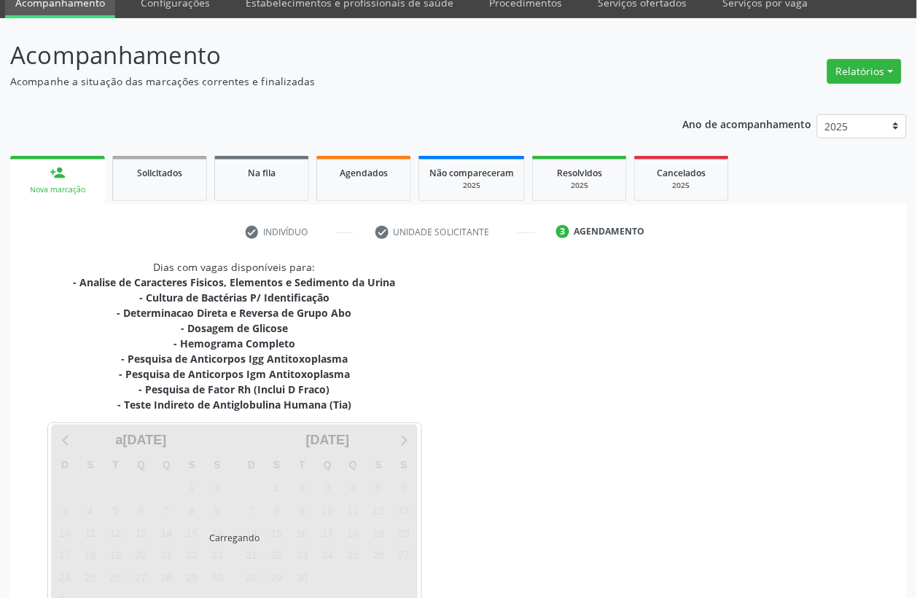
scroll to position [153, 0]
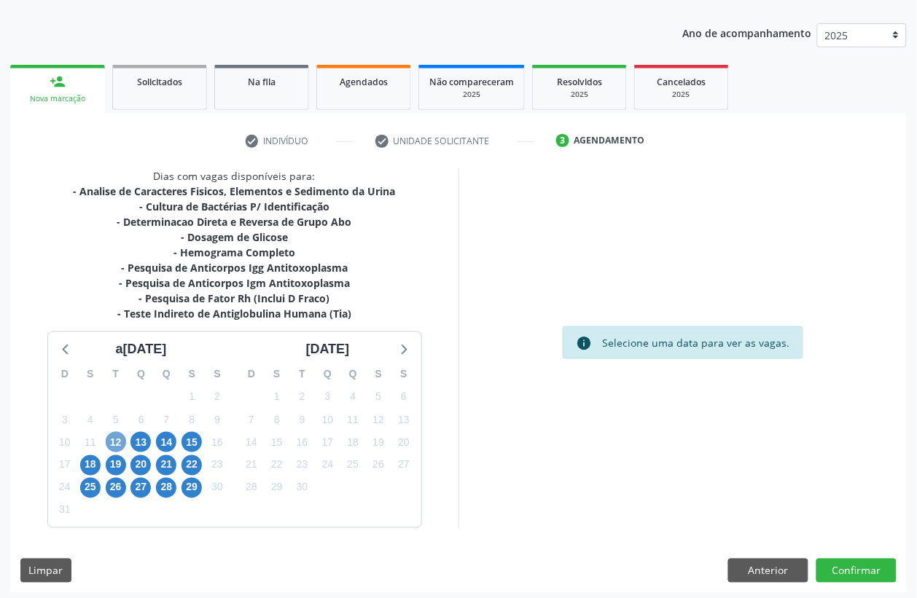
click at [115, 435] on span "12" at bounding box center [116, 442] width 20 height 20
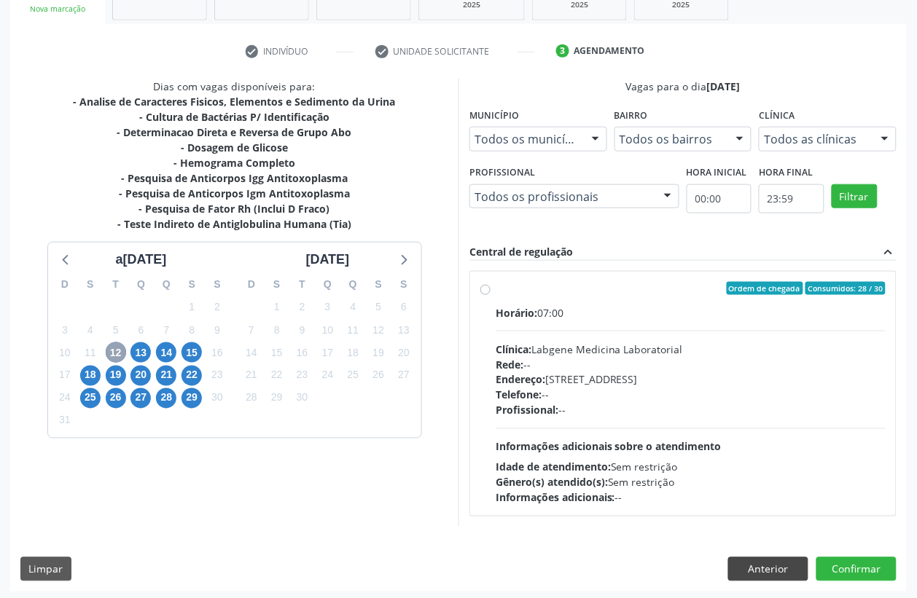
scroll to position [246, 0]
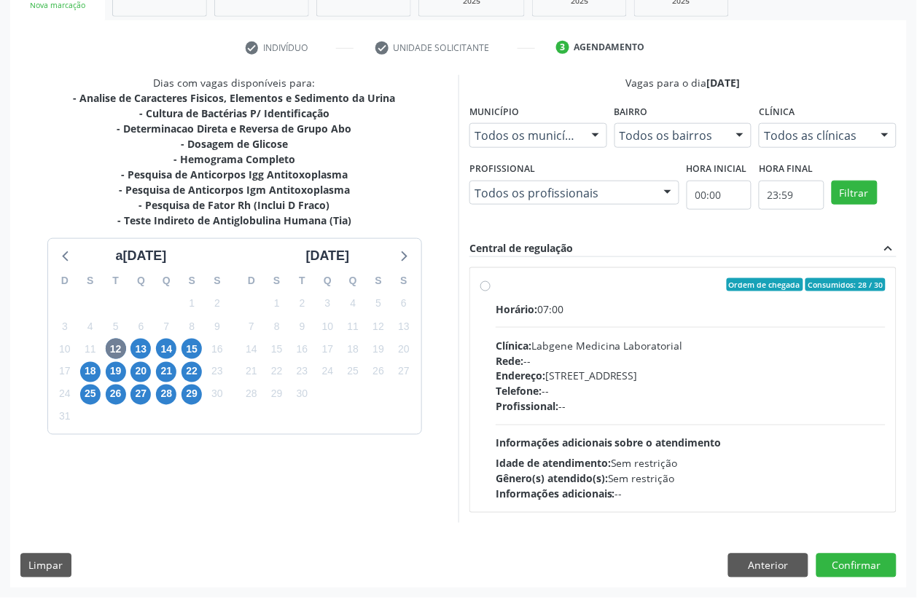
click at [776, 582] on div "Dias com vagas disponíveis para: - Analise de Caracteres Fisicos, Elementos e S…" at bounding box center [458, 331] width 897 height 513
click at [776, 569] on button "Anterior" at bounding box center [768, 566] width 80 height 25
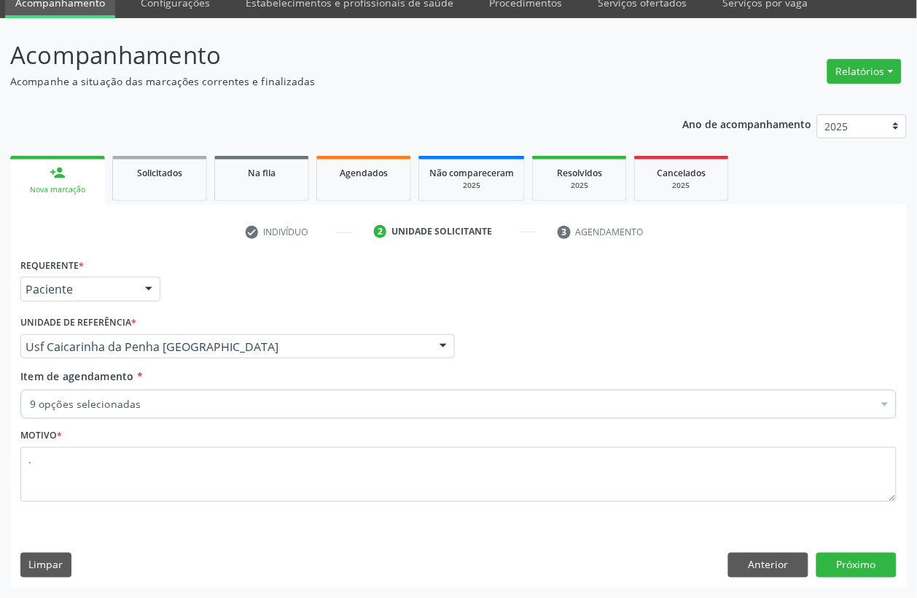
scroll to position [62, 0]
click at [871, 565] on button "Próximo" at bounding box center [856, 565] width 80 height 25
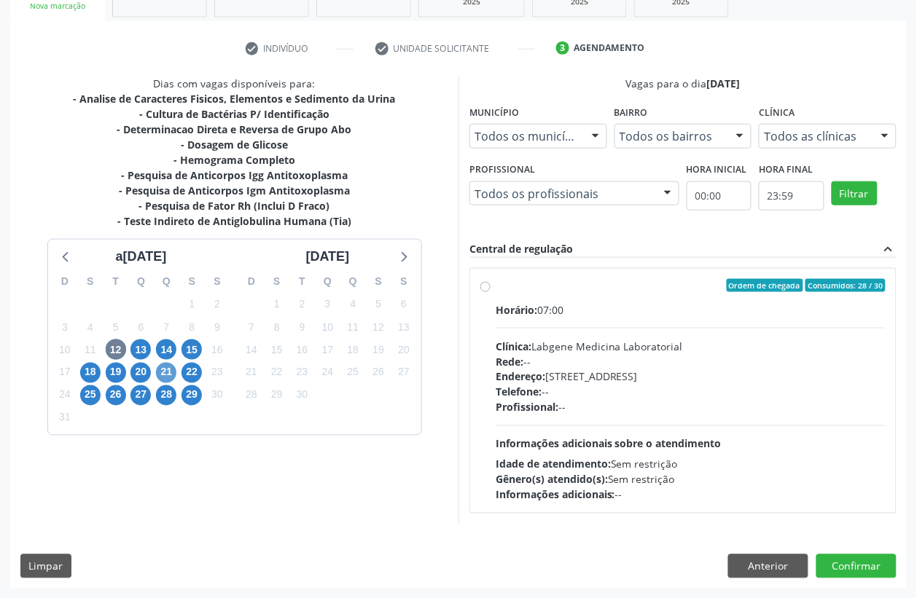
scroll to position [246, 0]
click at [117, 347] on span "12" at bounding box center [116, 349] width 20 height 20
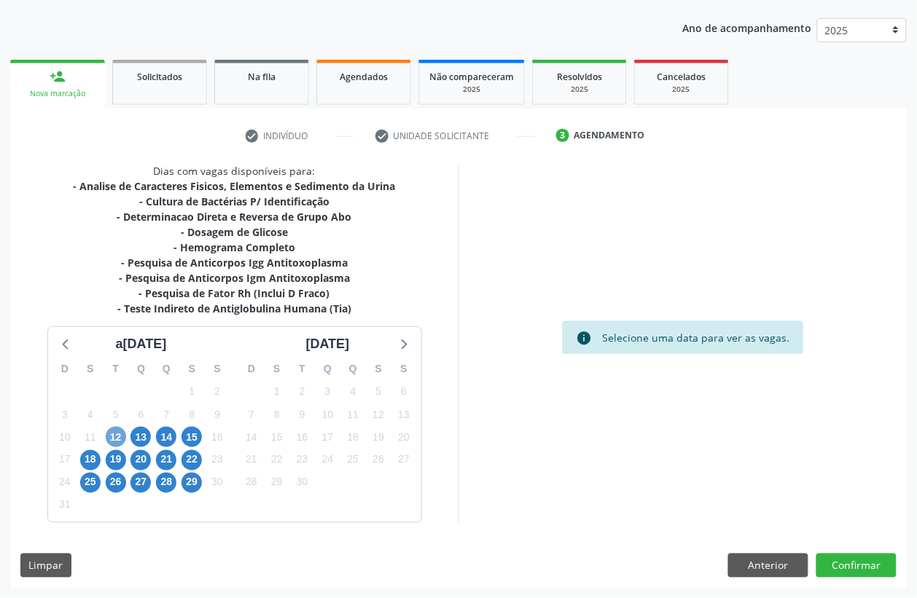
scroll to position [158, 0]
click at [111, 435] on span "12" at bounding box center [116, 437] width 20 height 20
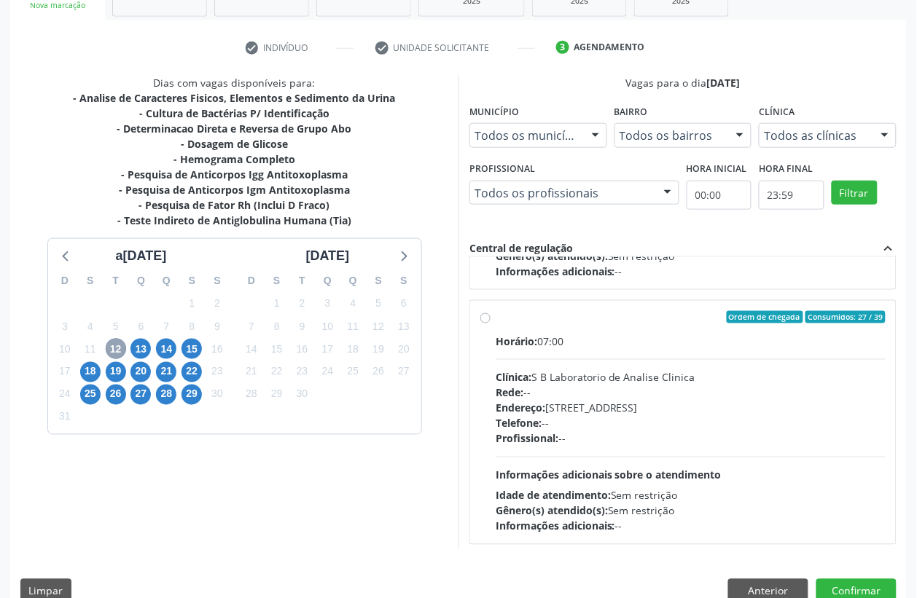
scroll to position [230, 0]
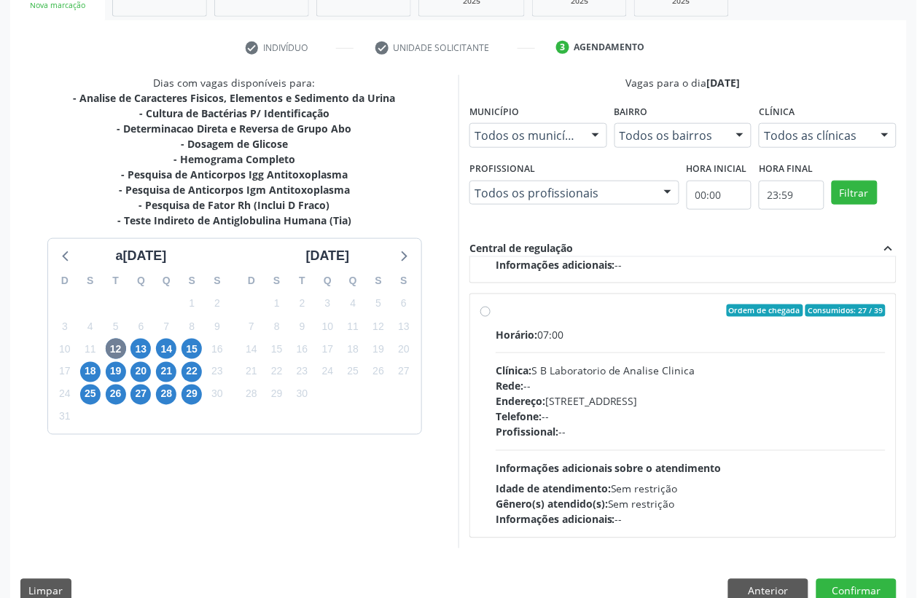
click at [595, 405] on div "Endereço: [STREET_ADDRESS]" at bounding box center [691, 401] width 390 height 15
click at [491, 318] on input "Ordem de chegada Consumidos: 27 / 39 Horário: 07:00 Clínica: S B Laboratorio de…" at bounding box center [485, 311] width 10 height 13
radio input "true"
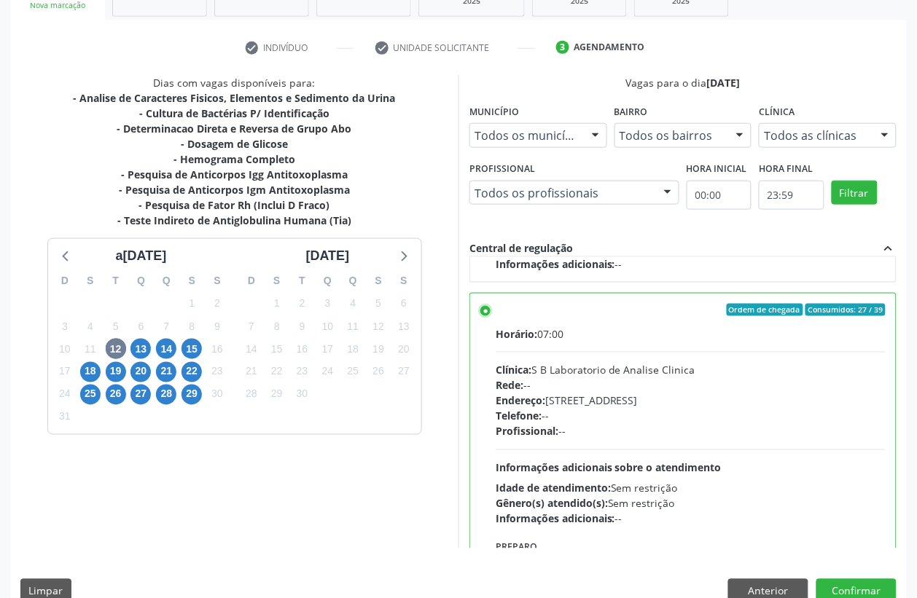
scroll to position [272, 0]
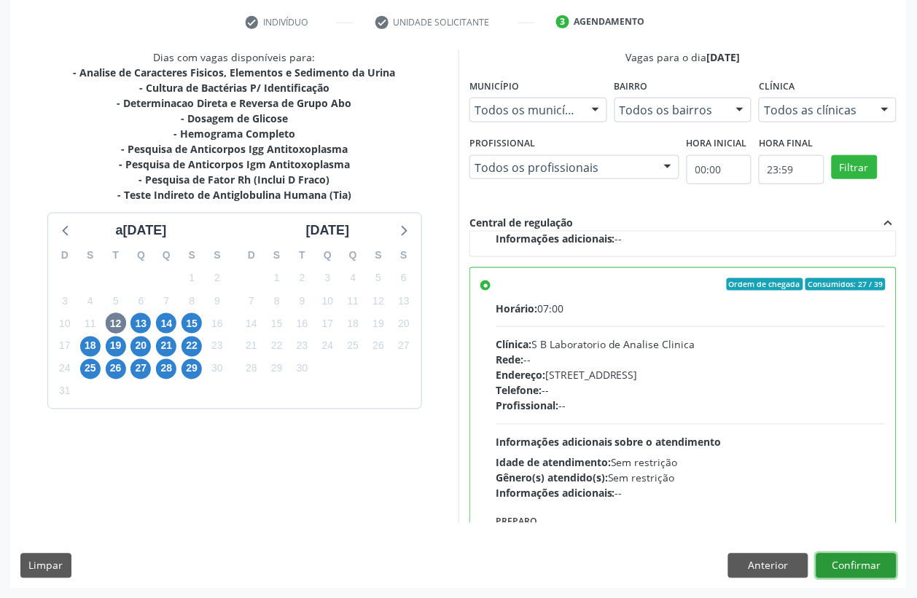
click at [879, 561] on button "Confirmar" at bounding box center [856, 566] width 80 height 25
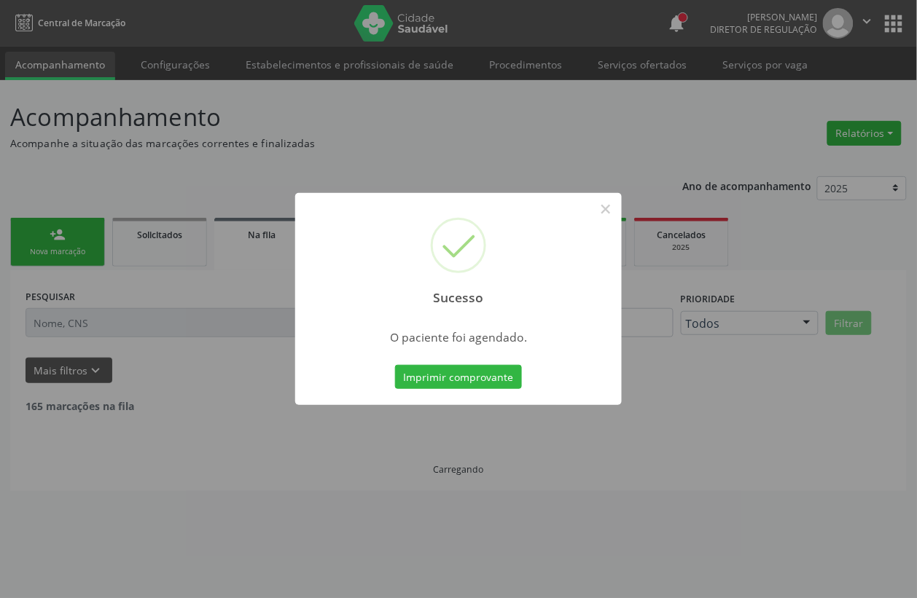
scroll to position [0, 0]
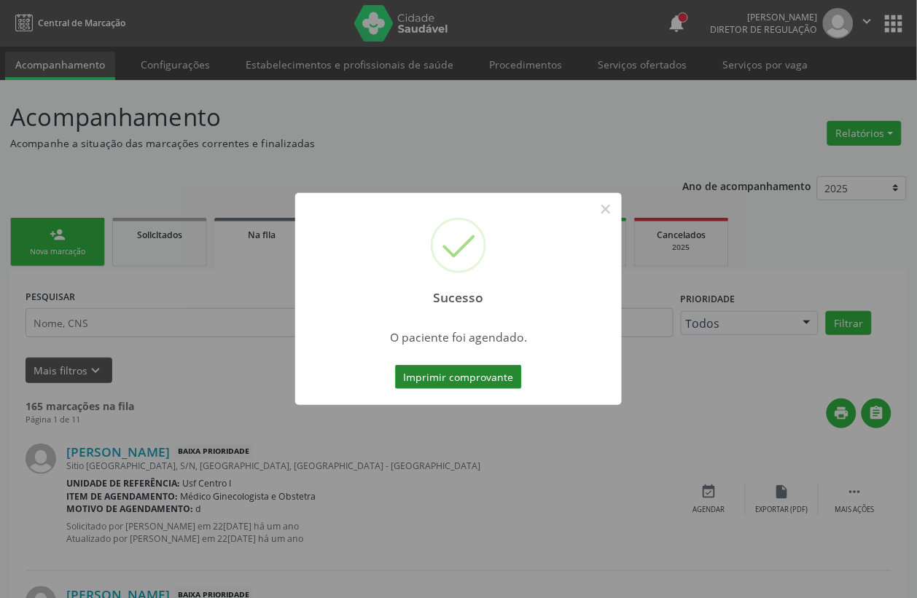
click at [460, 383] on button "Imprimir comprovante" at bounding box center [458, 377] width 127 height 25
